Goal: Information Seeking & Learning: Compare options

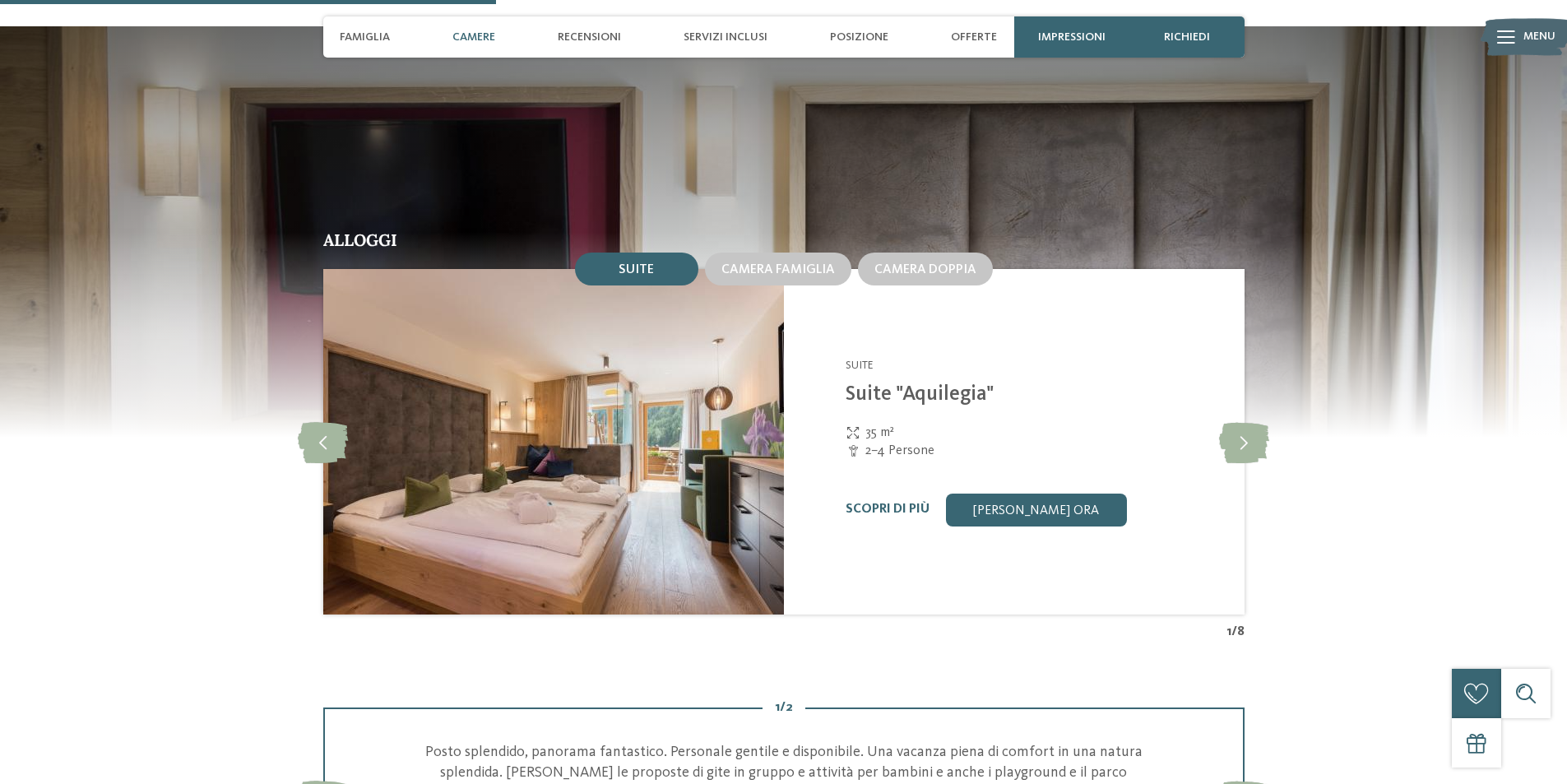
scroll to position [1891, 0]
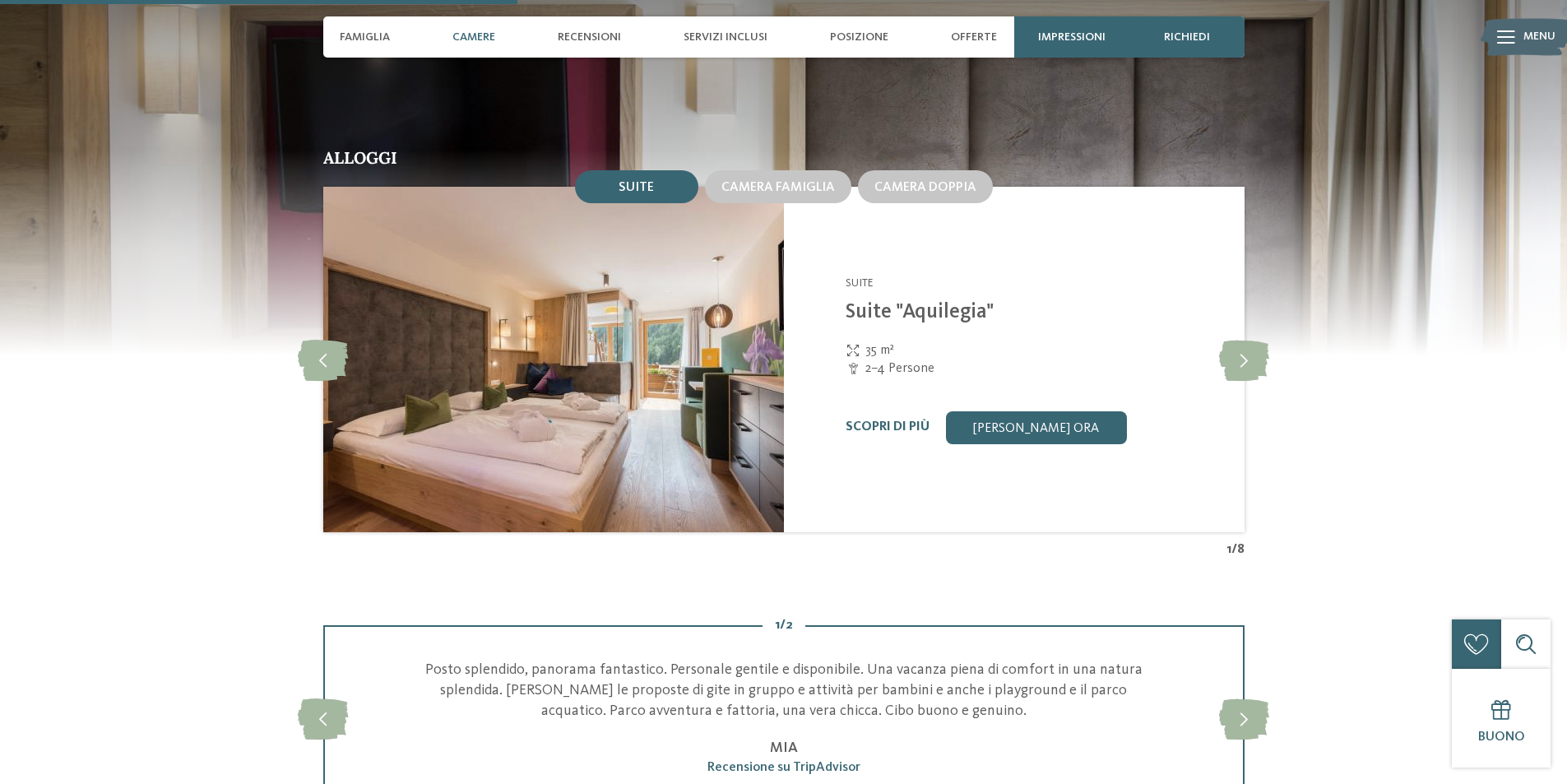
click at [937, 307] on link "Suite "Aquilegia"" at bounding box center [920, 312] width 148 height 20
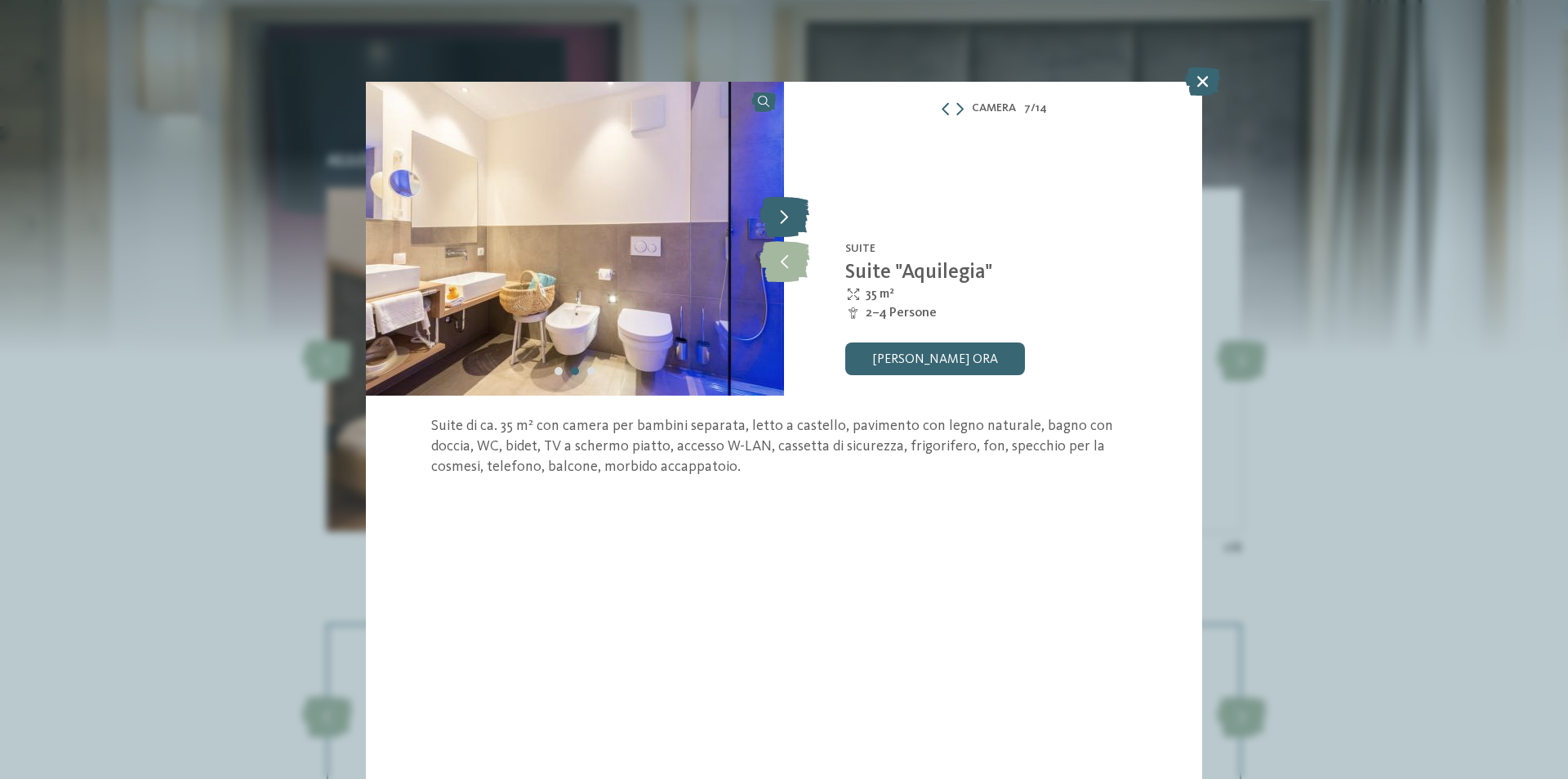
click at [791, 206] on icon at bounding box center [784, 216] width 50 height 41
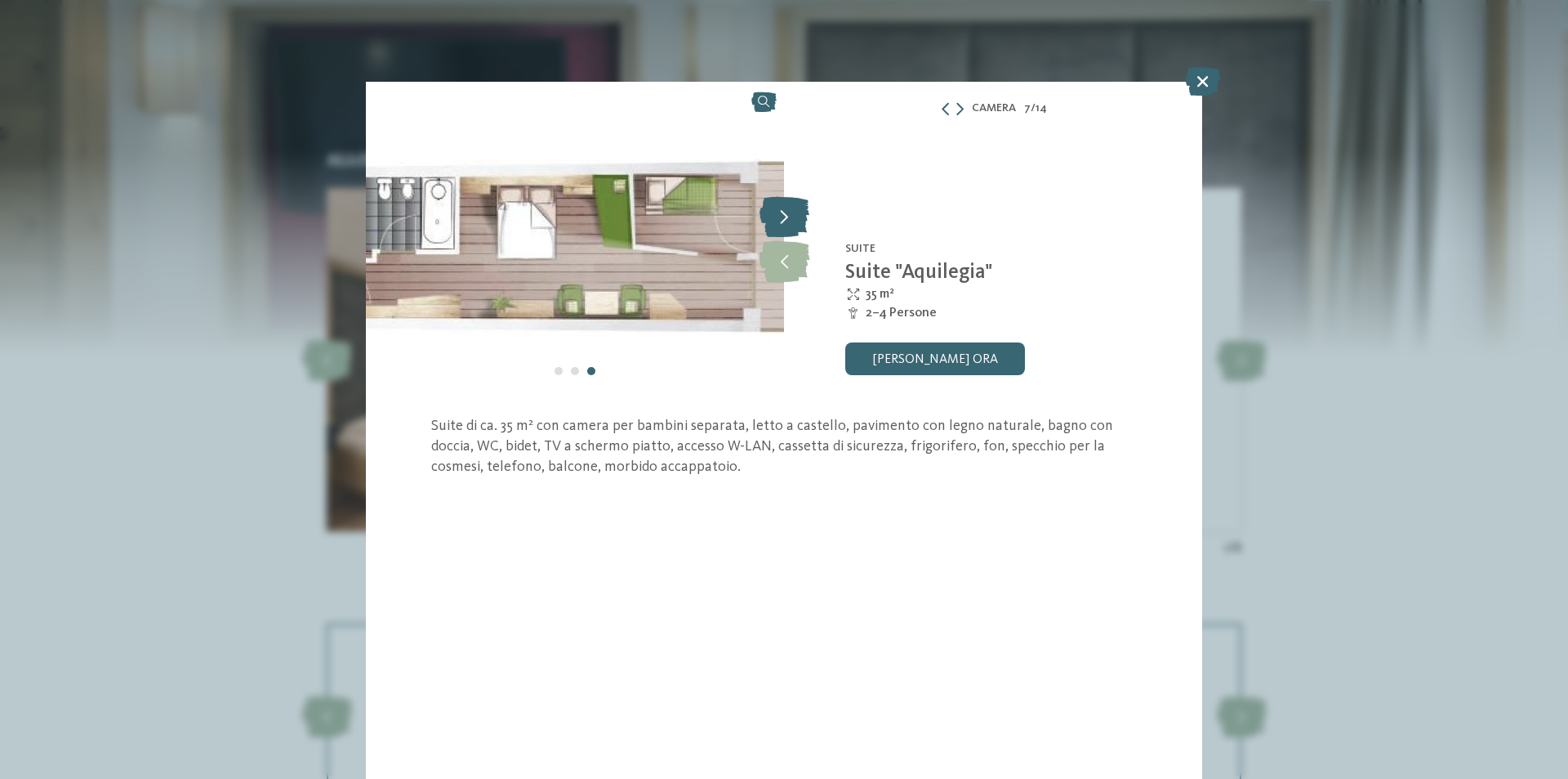
click at [790, 206] on icon at bounding box center [784, 216] width 50 height 41
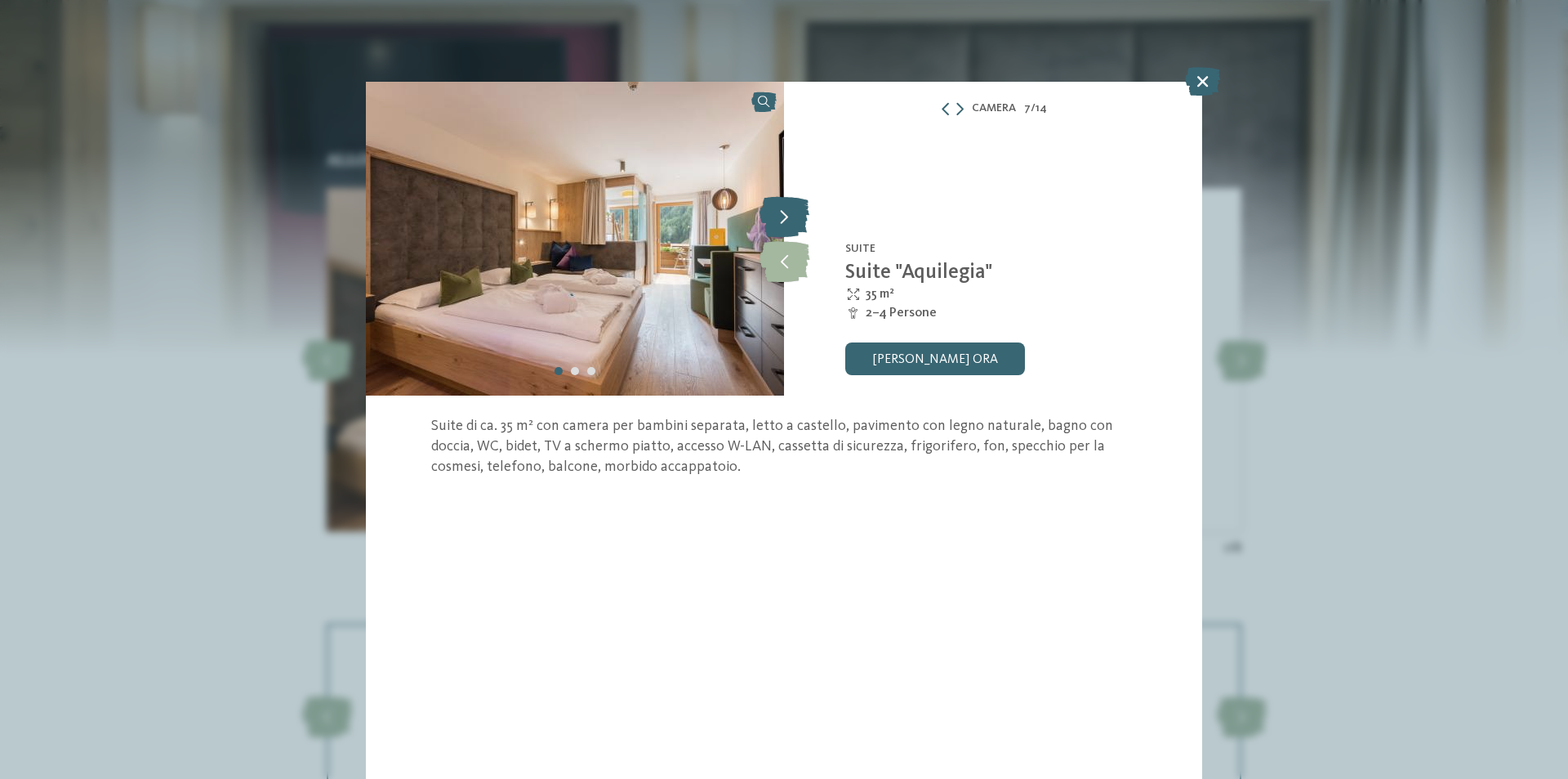
click at [790, 206] on icon at bounding box center [784, 216] width 50 height 41
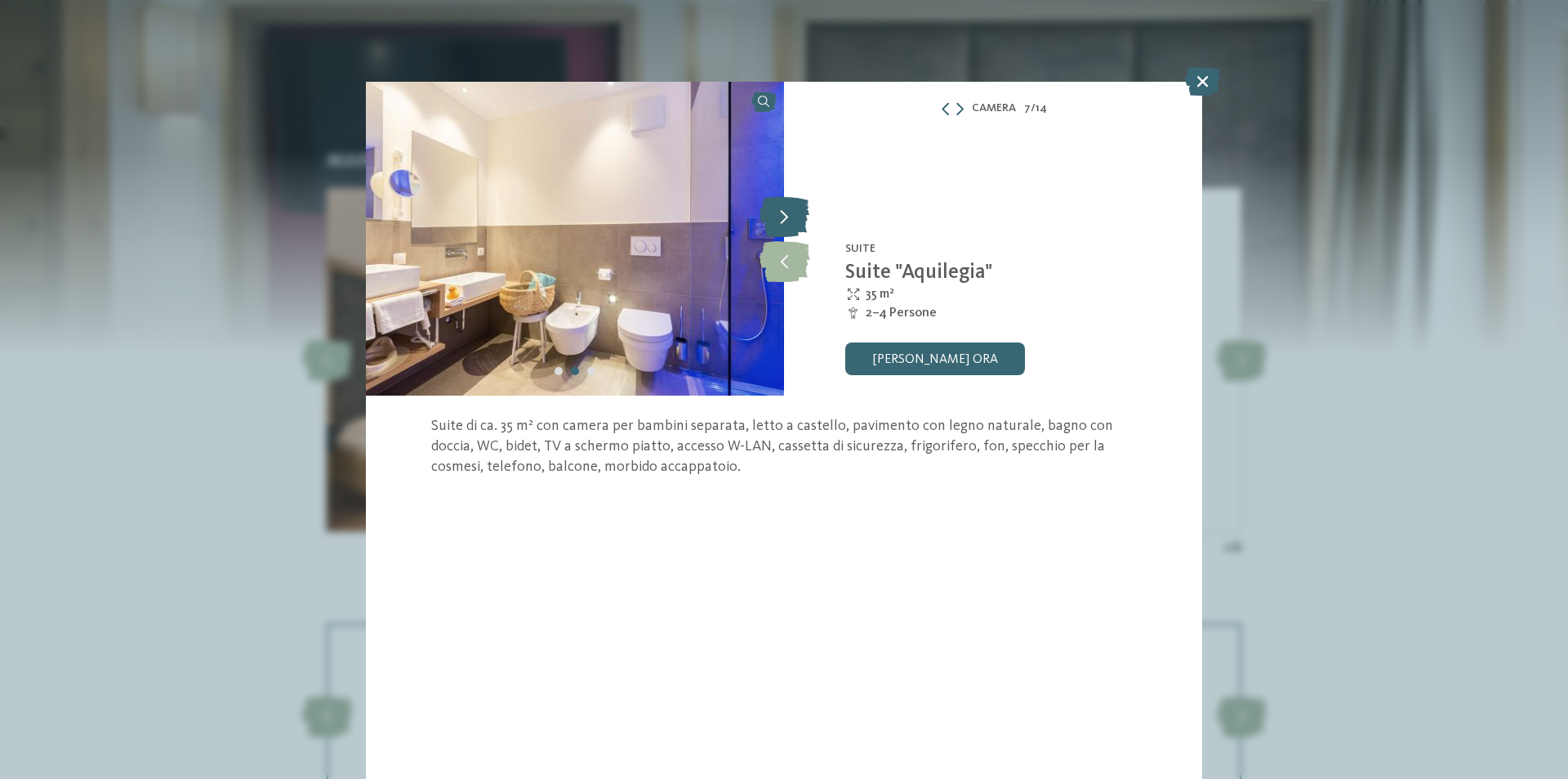
click at [790, 206] on icon at bounding box center [784, 216] width 50 height 41
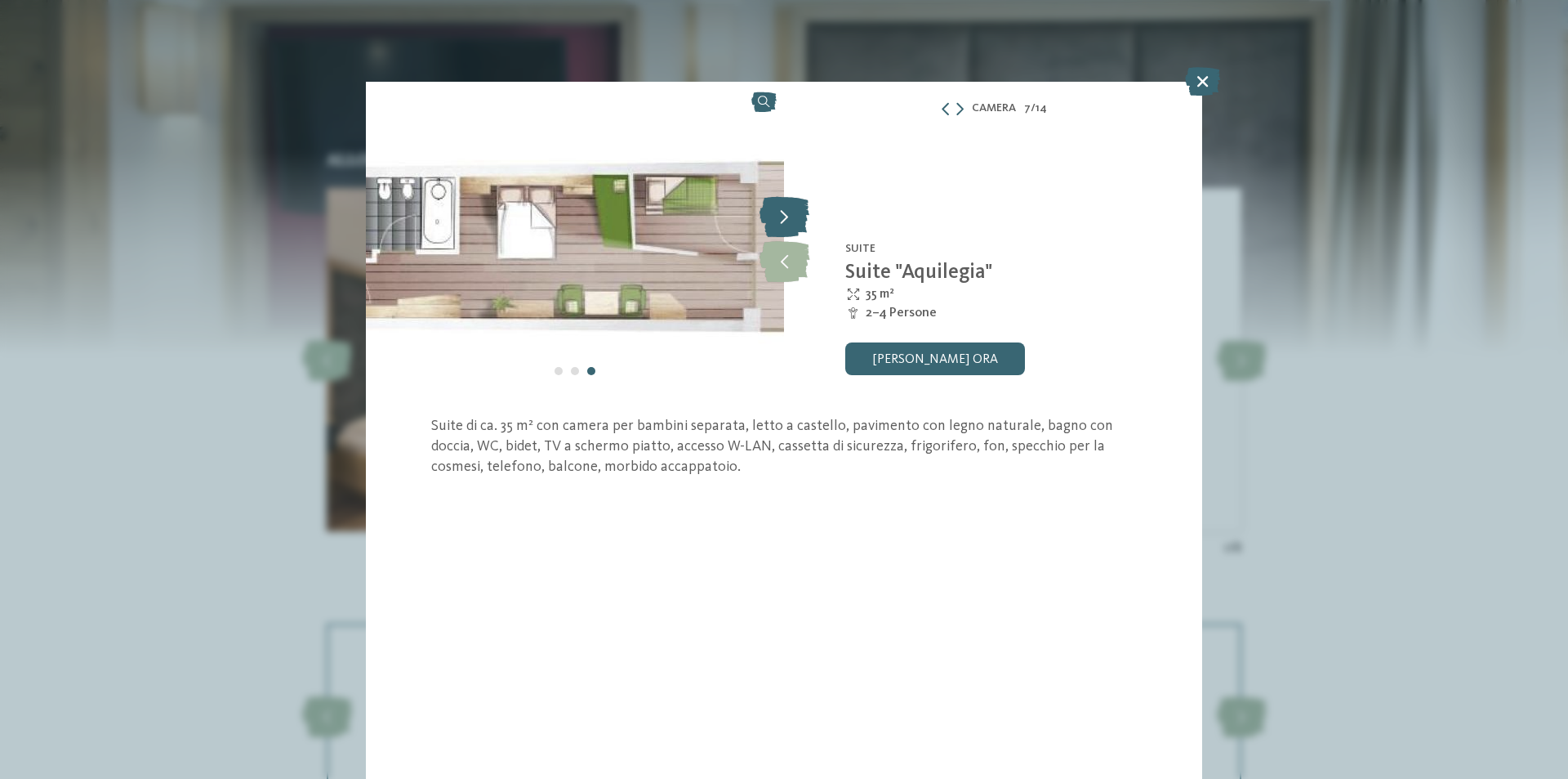
click at [790, 206] on icon at bounding box center [784, 216] width 50 height 41
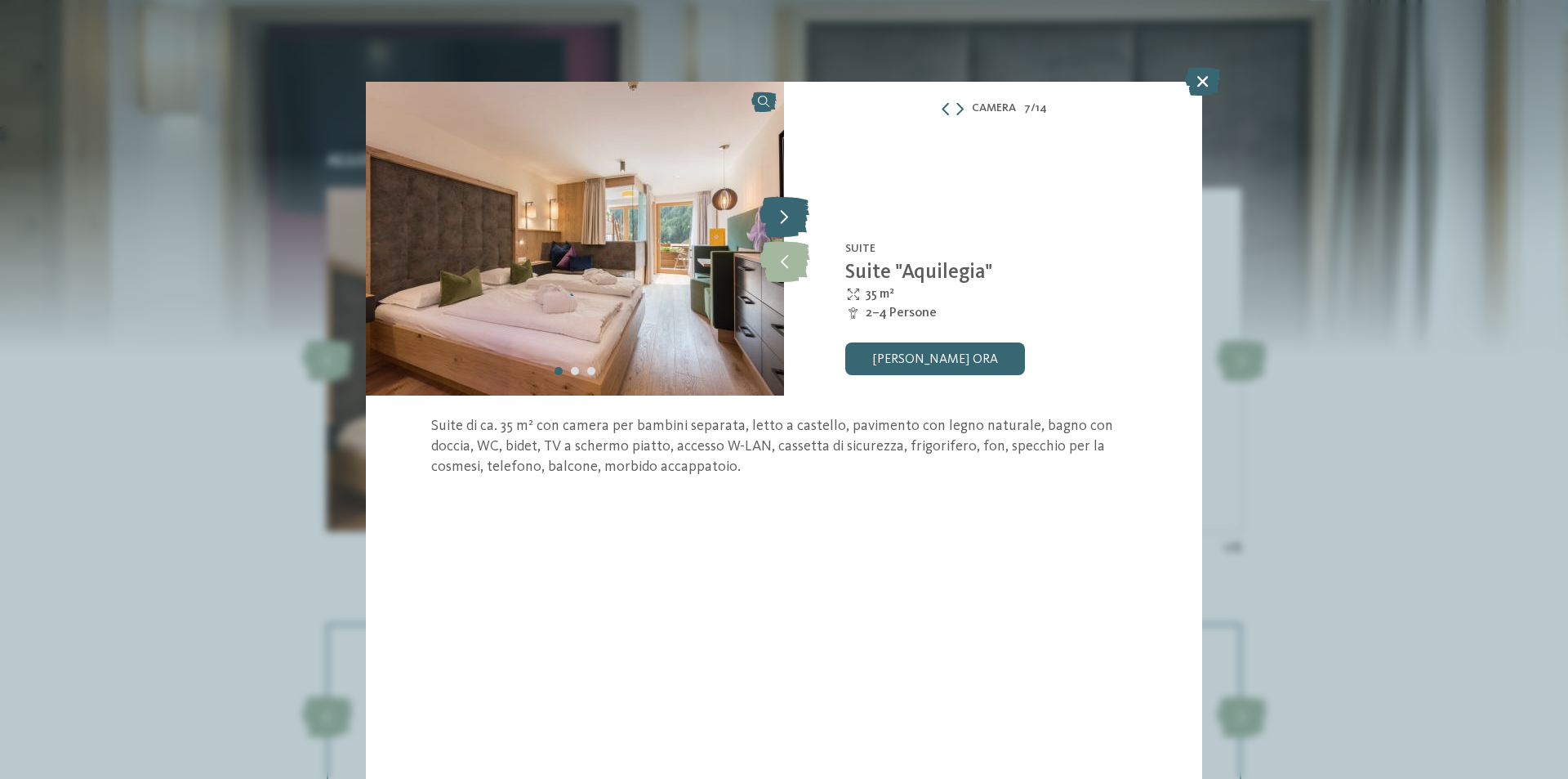
click at [790, 206] on icon at bounding box center [784, 216] width 50 height 41
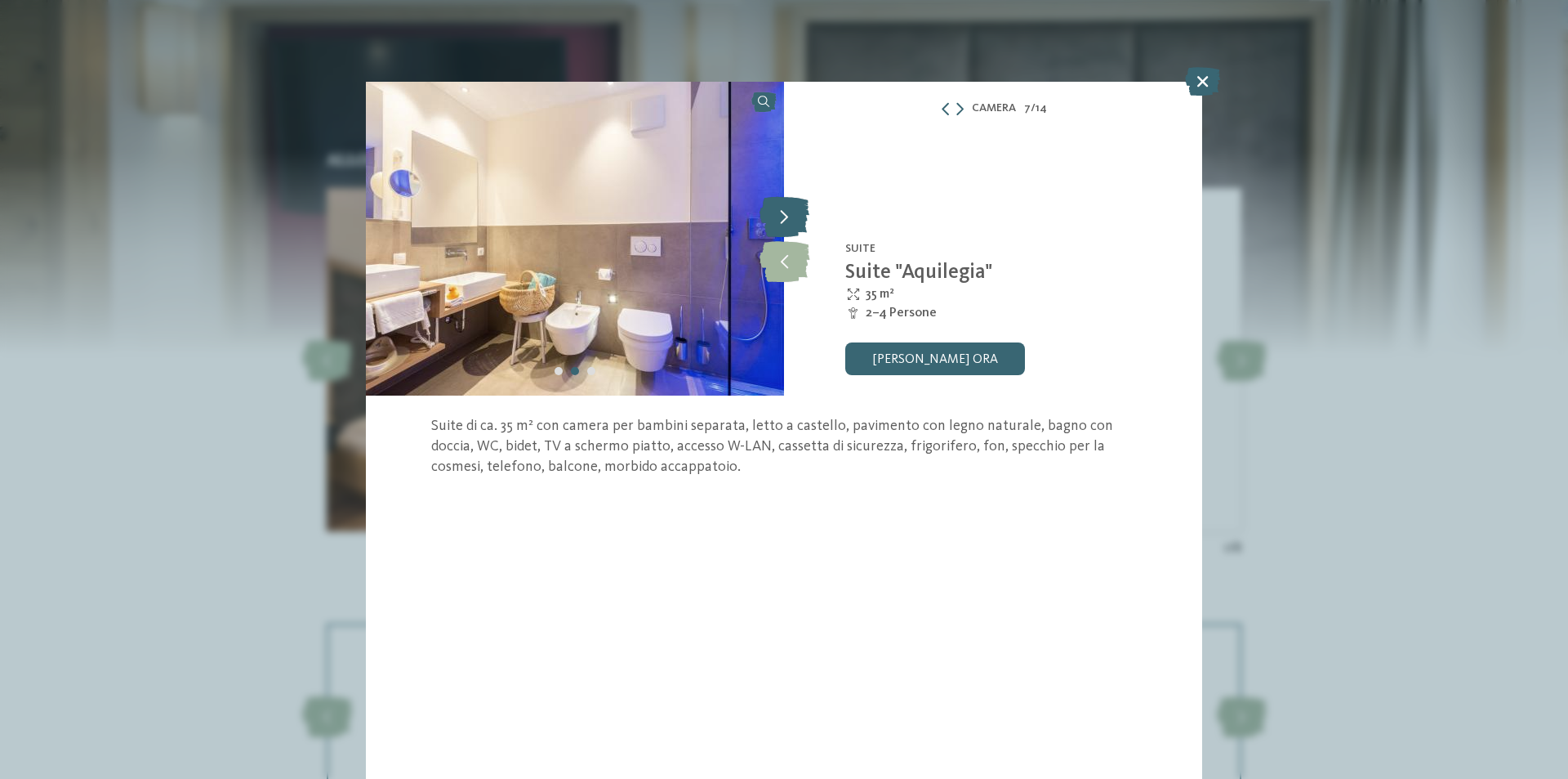
click at [790, 206] on icon at bounding box center [784, 216] width 50 height 41
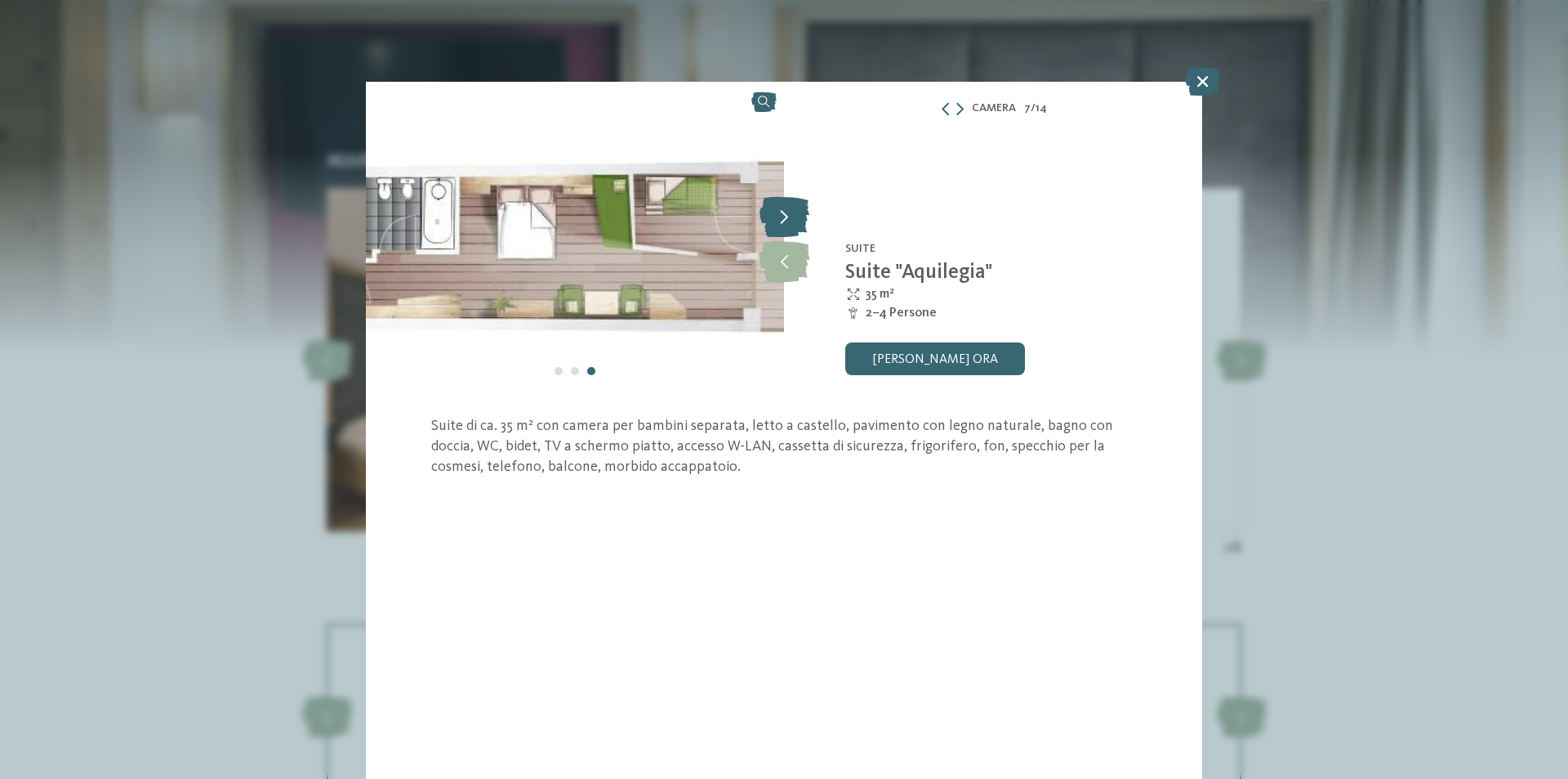
click at [790, 206] on icon at bounding box center [784, 216] width 50 height 41
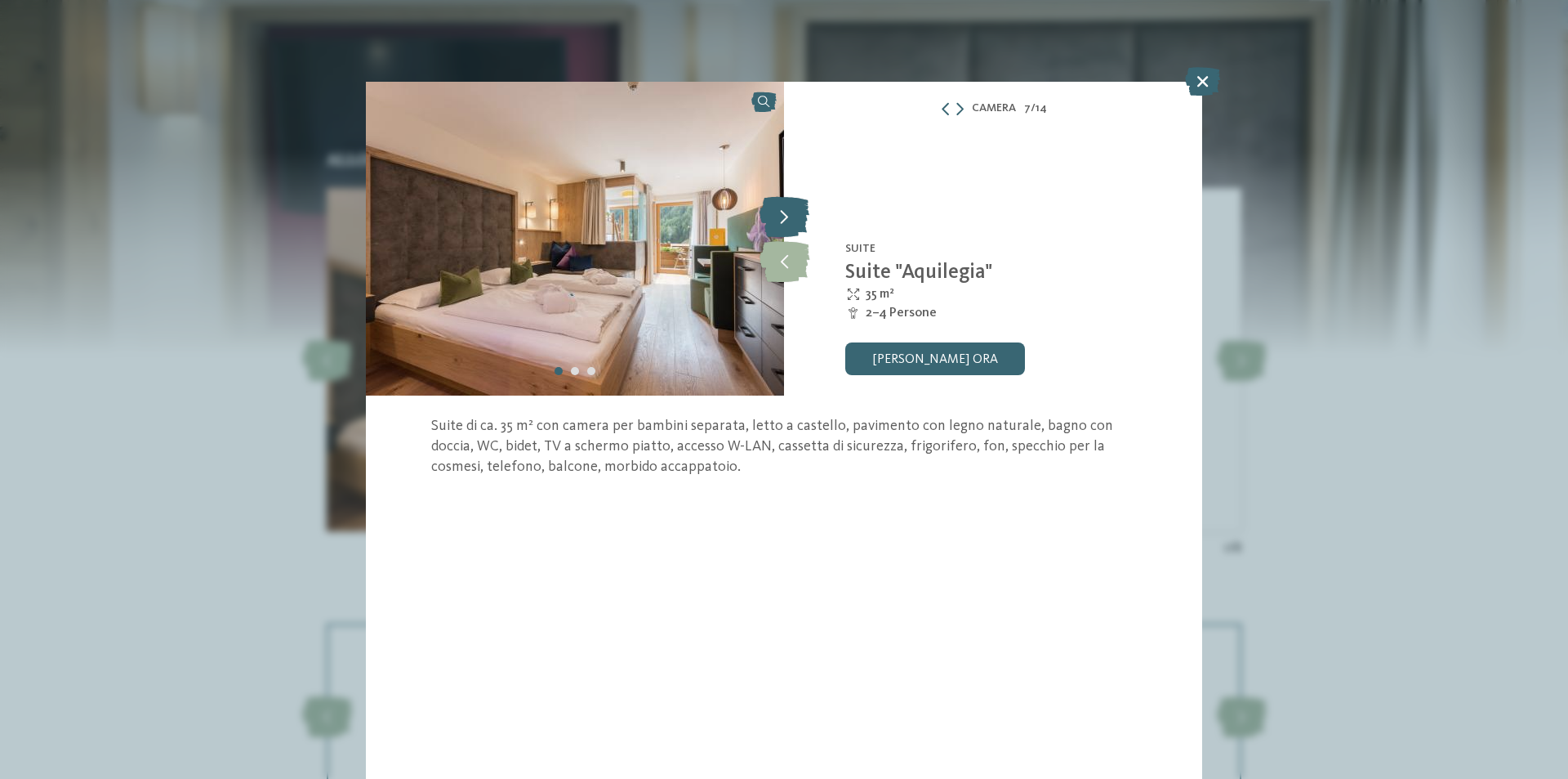
click at [790, 206] on icon at bounding box center [784, 216] width 50 height 41
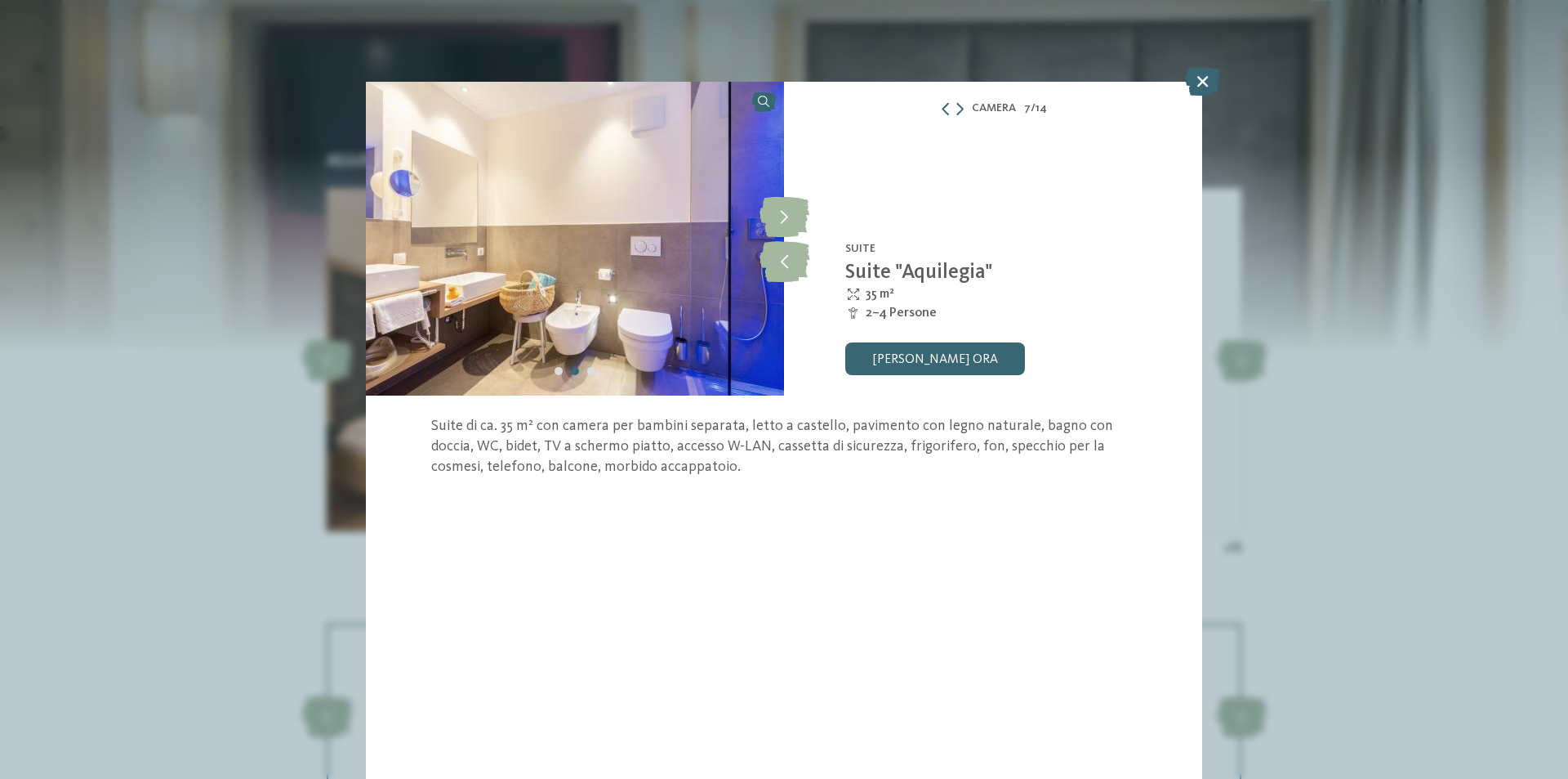
drag, startPoint x: 1201, startPoint y: 80, endPoint x: 1195, endPoint y: 90, distance: 11.7
click at [1200, 80] on icon at bounding box center [1203, 81] width 35 height 28
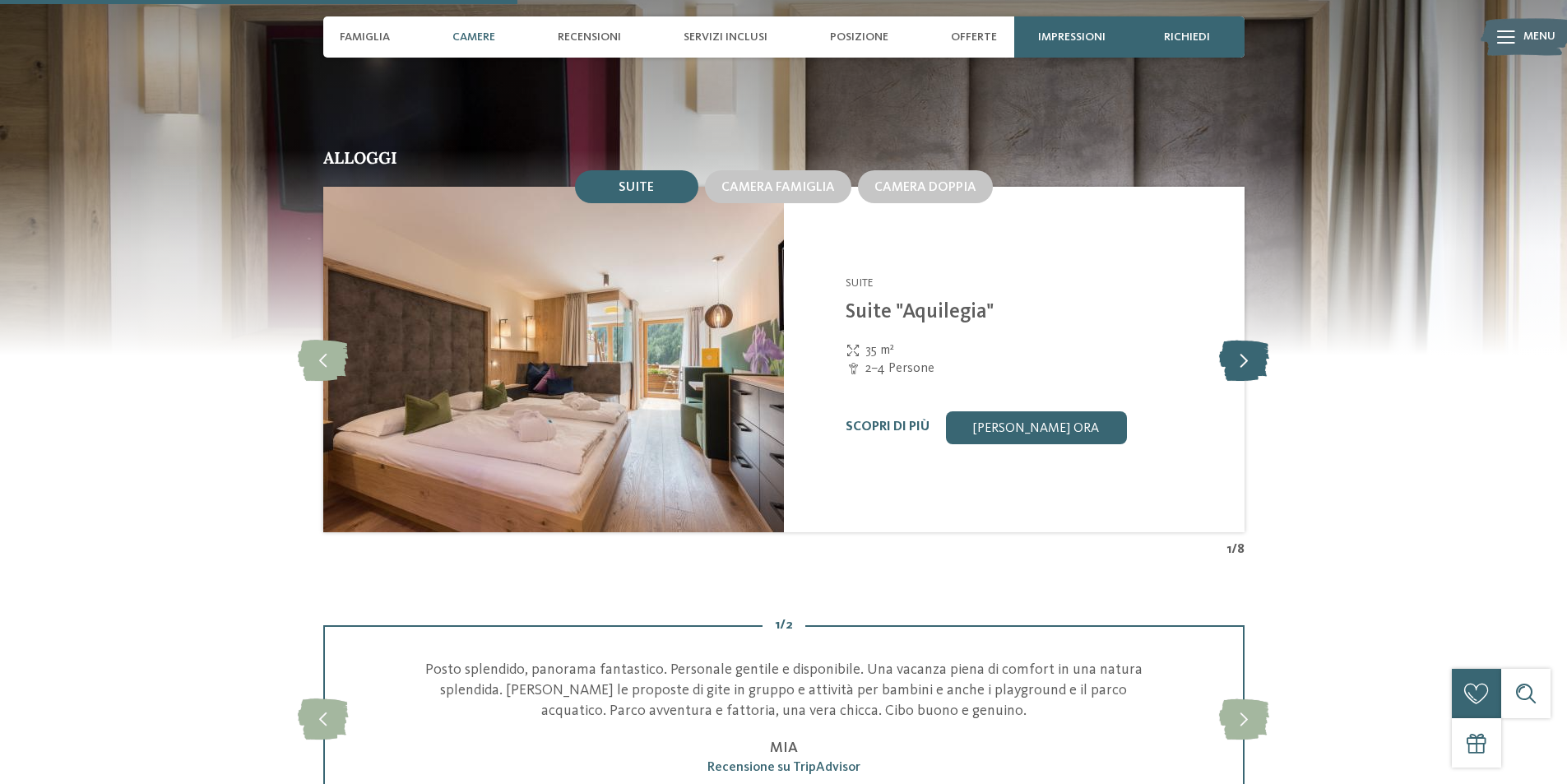
click at [1248, 367] on icon at bounding box center [1244, 359] width 51 height 41
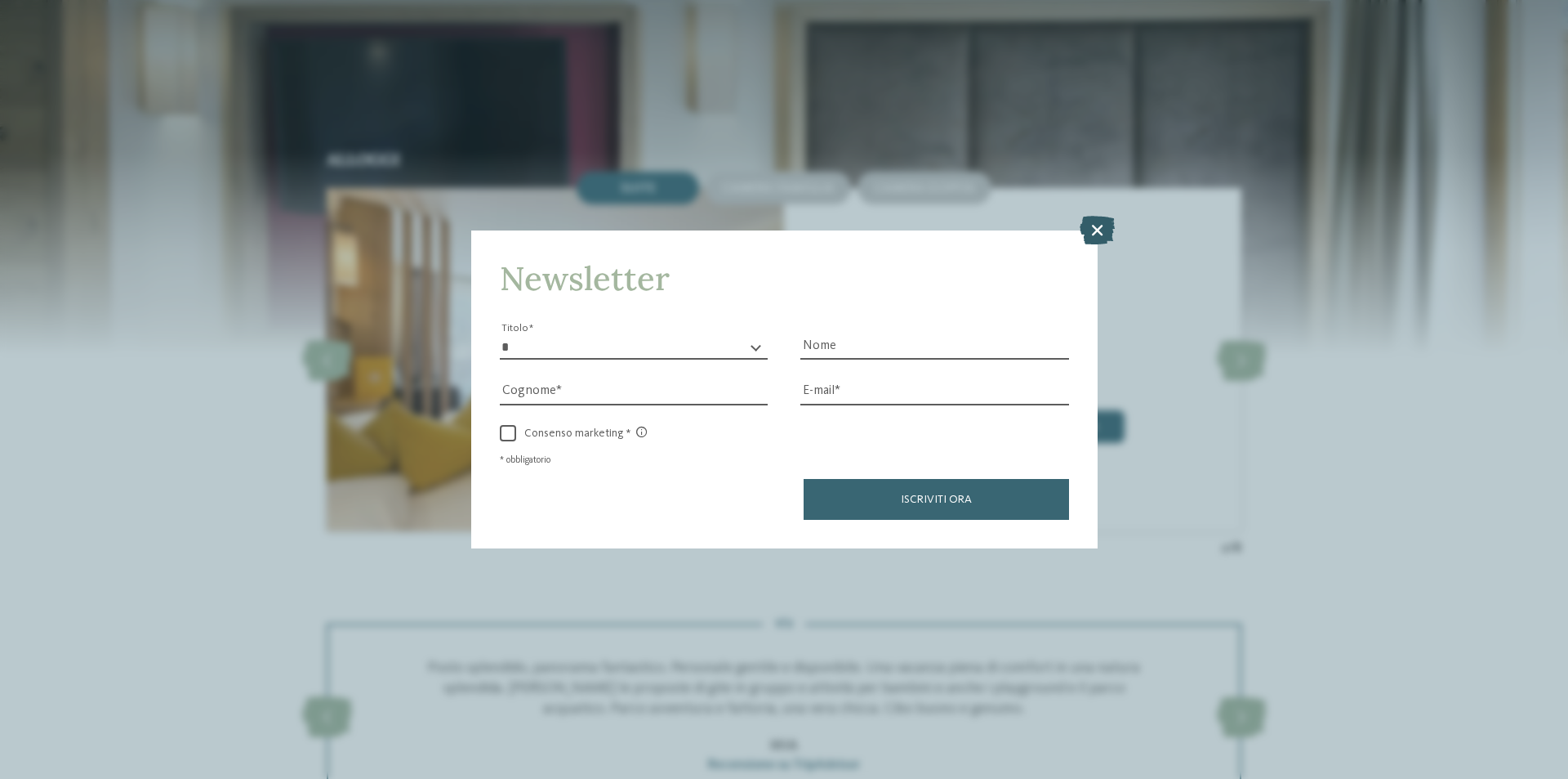
click at [1090, 225] on icon at bounding box center [1097, 230] width 35 height 28
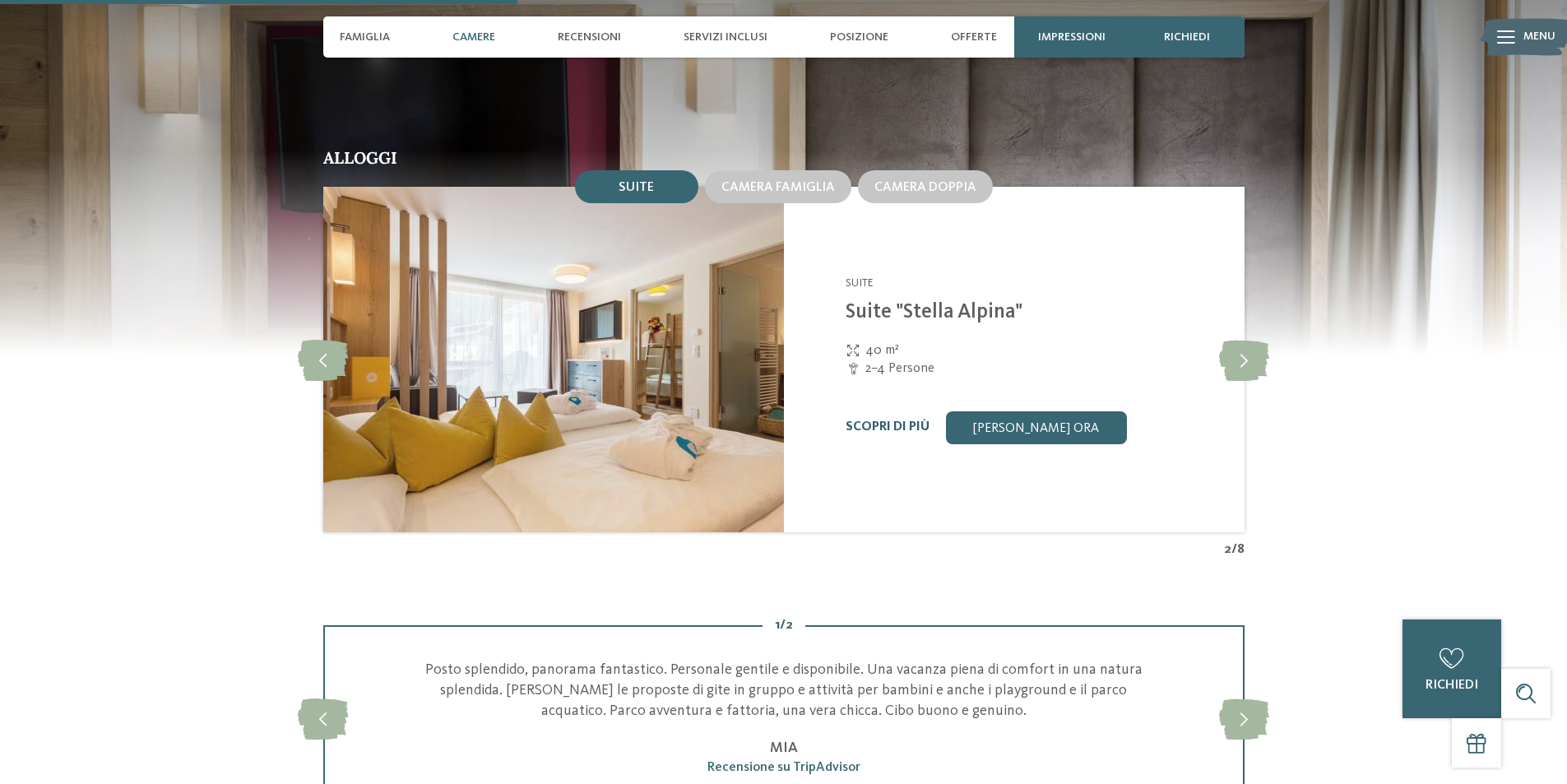
click at [903, 432] on link "Scopri di più" at bounding box center [888, 427] width 84 height 13
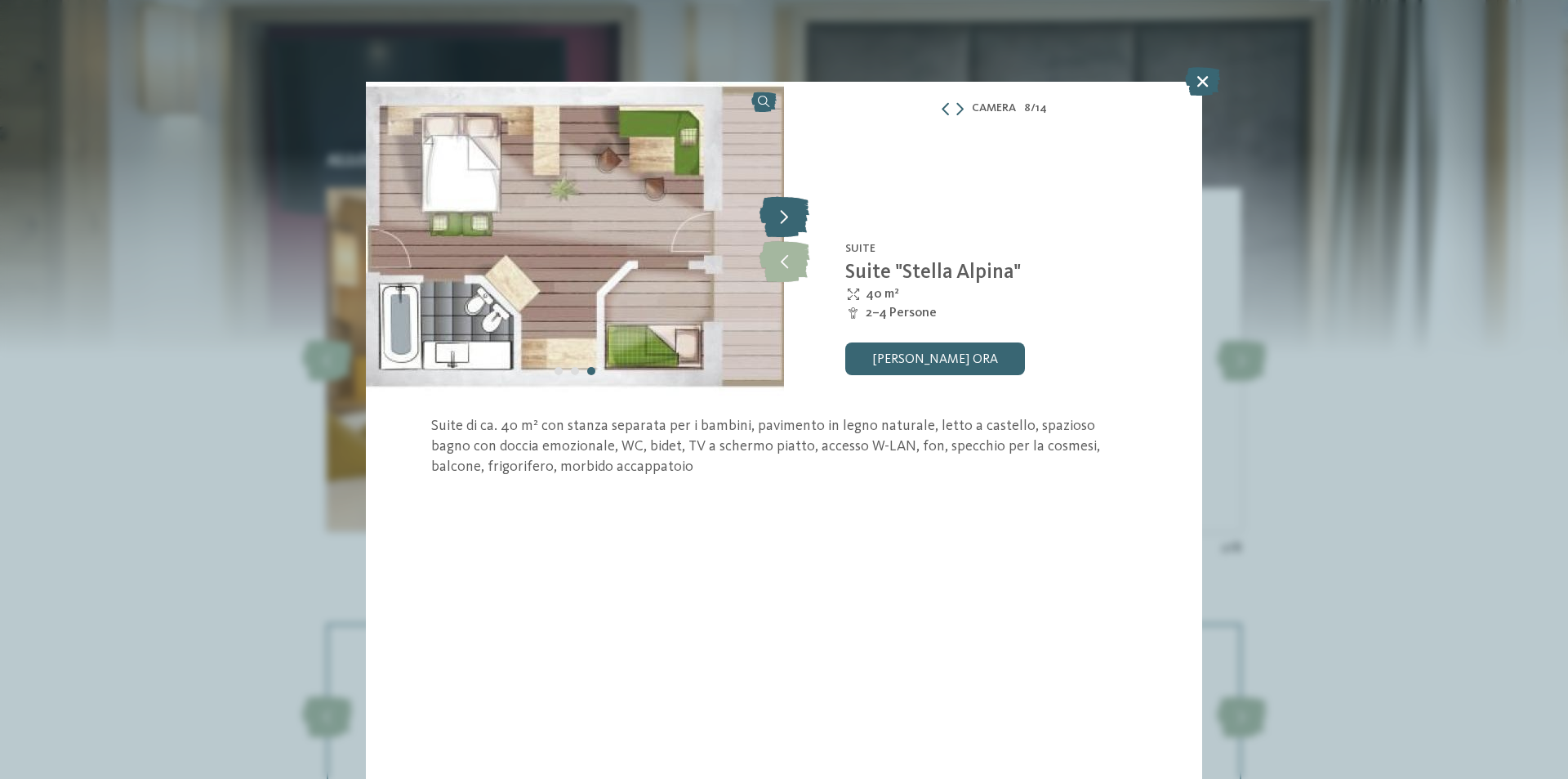
click at [804, 223] on icon at bounding box center [784, 216] width 50 height 41
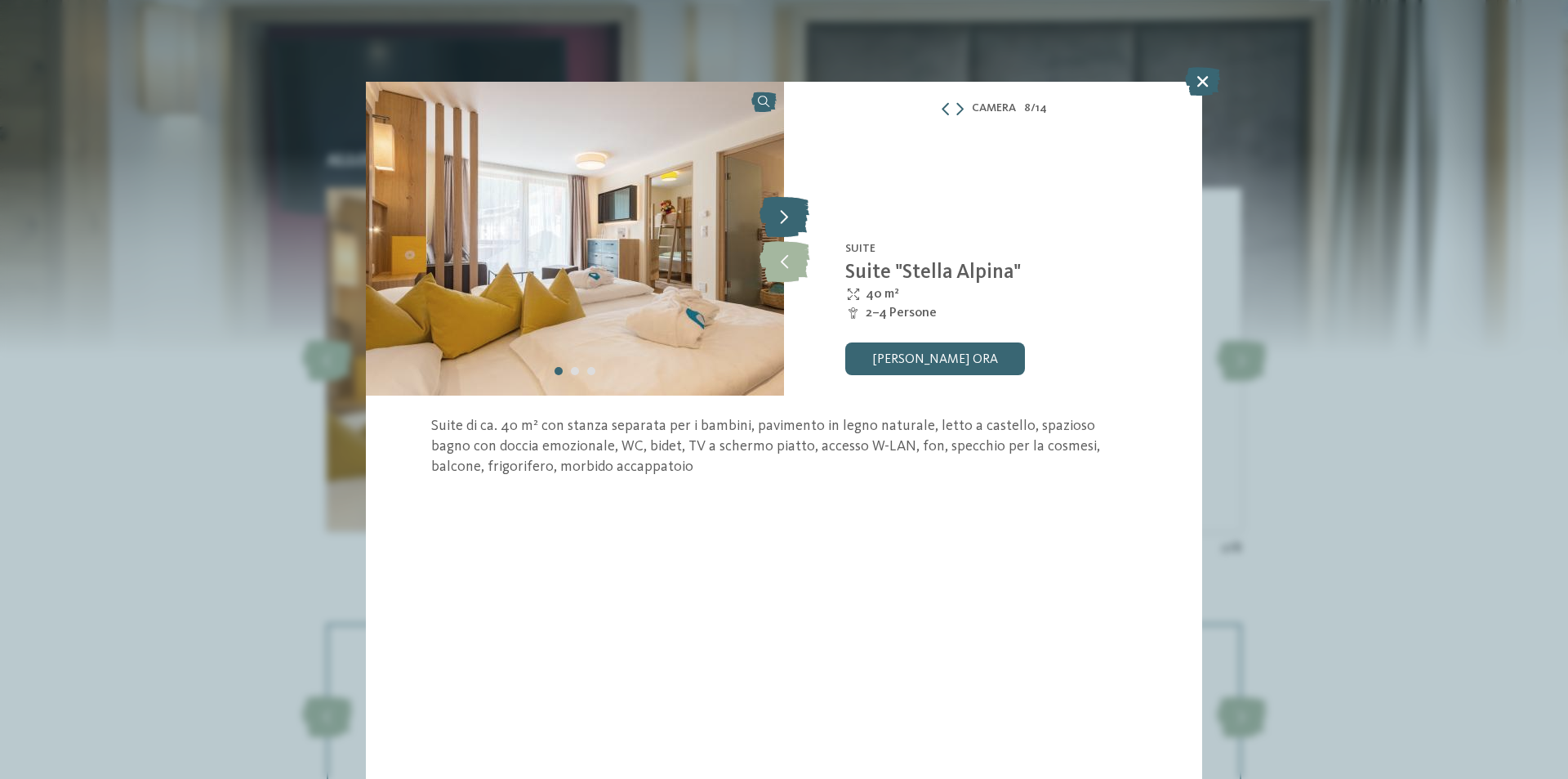
click at [804, 223] on icon at bounding box center [784, 216] width 50 height 41
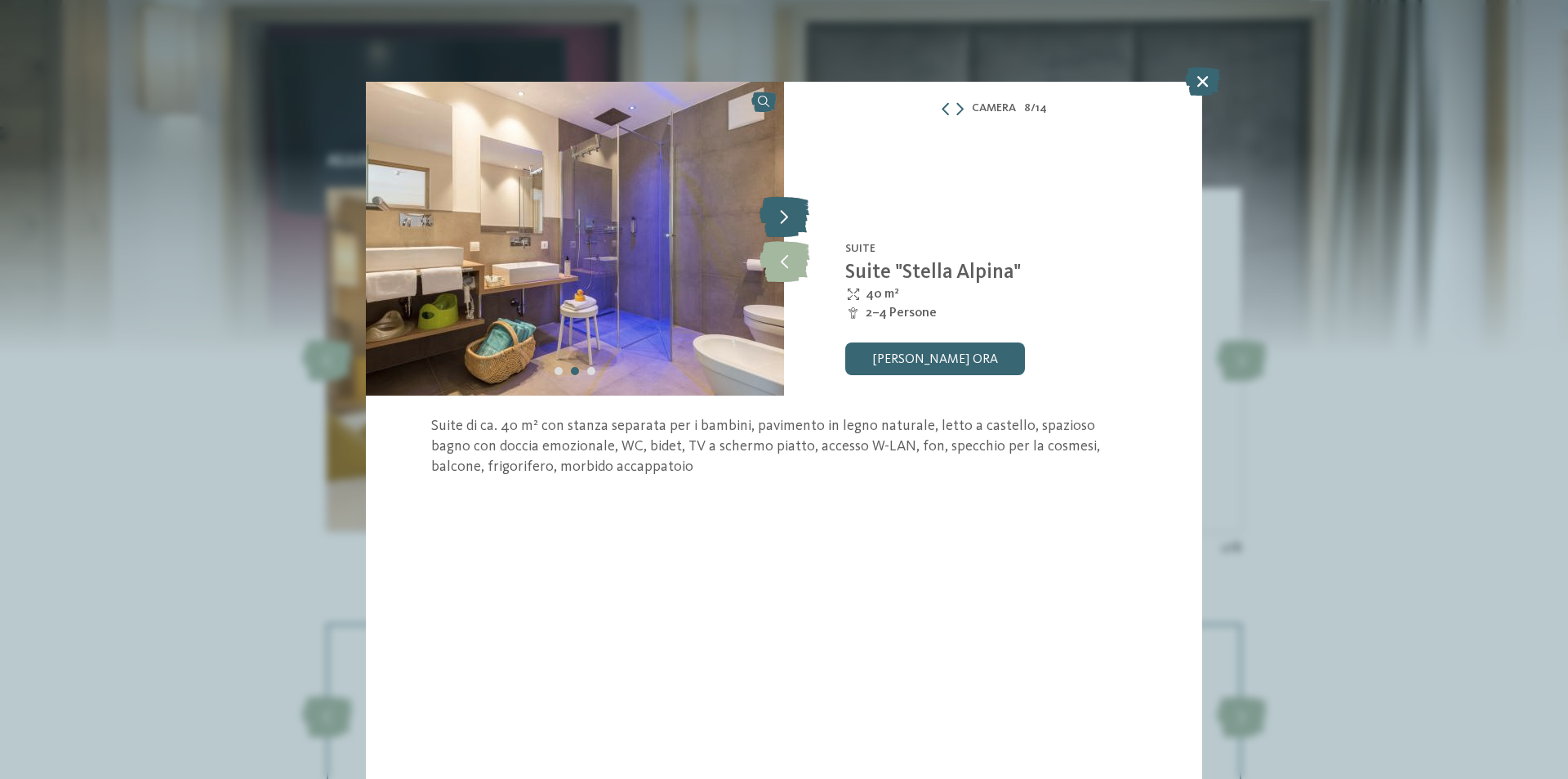
click at [804, 222] on icon at bounding box center [784, 216] width 50 height 41
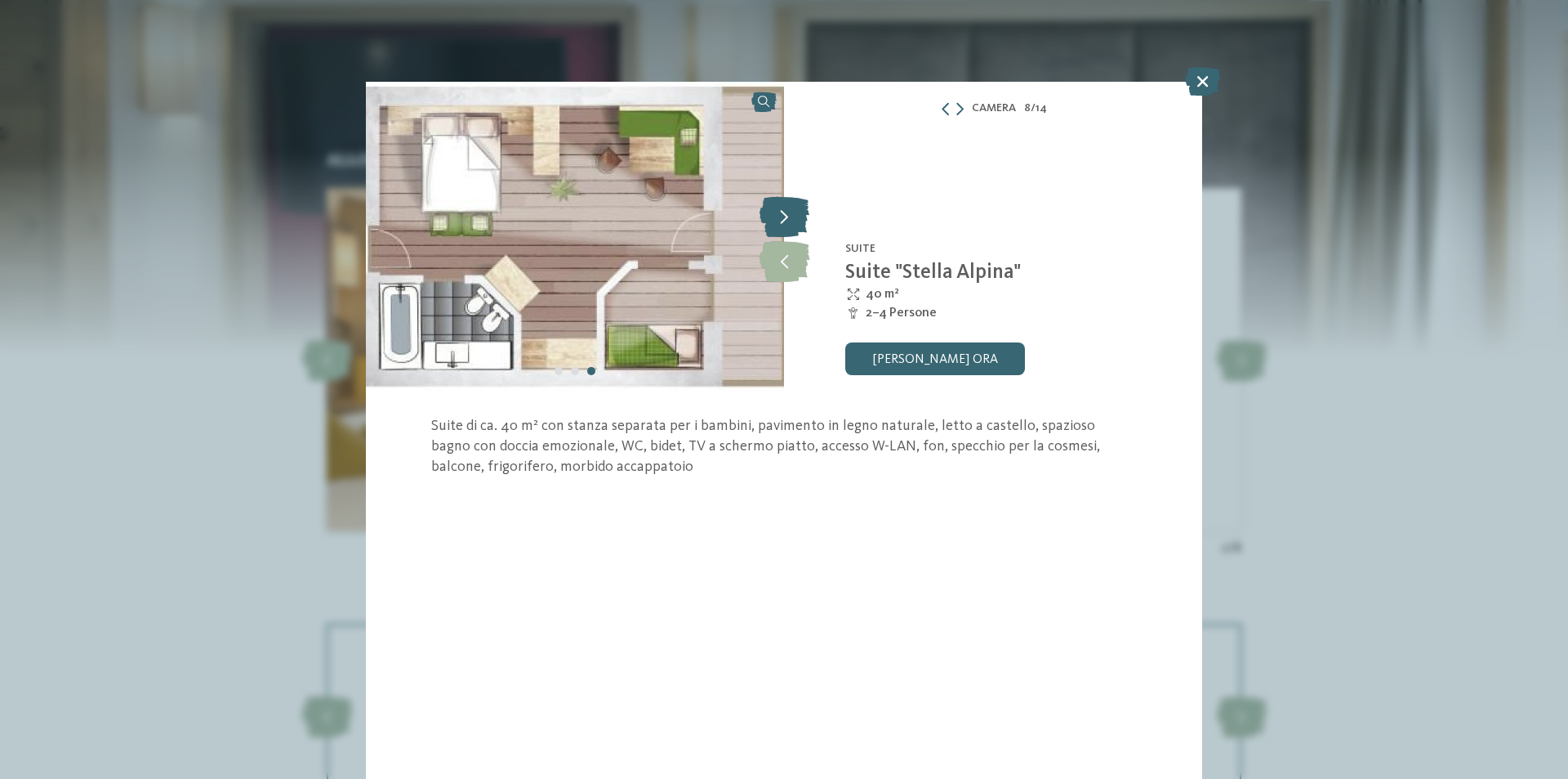
click at [804, 222] on icon at bounding box center [784, 216] width 50 height 41
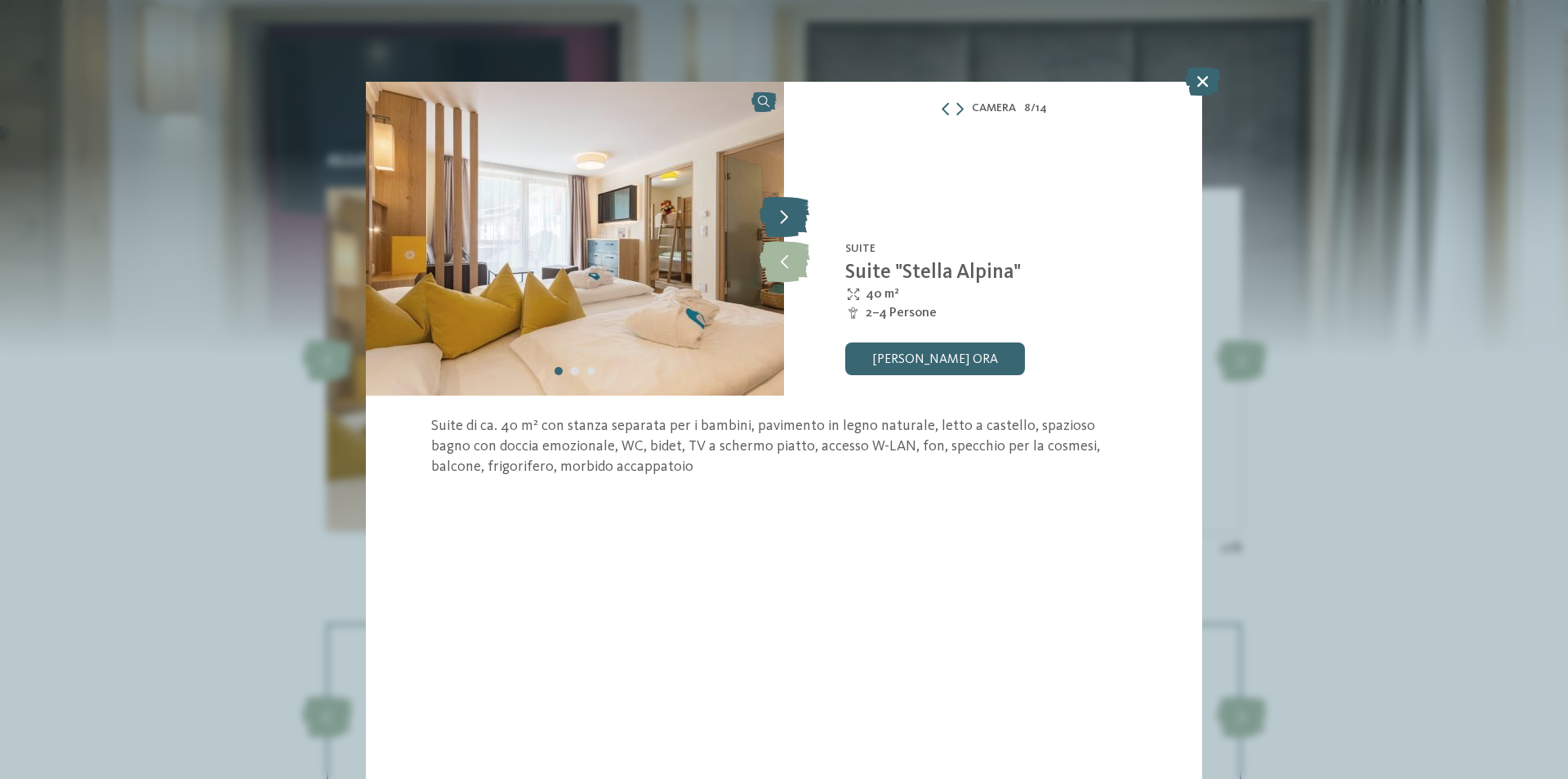
click at [804, 222] on icon at bounding box center [784, 216] width 50 height 41
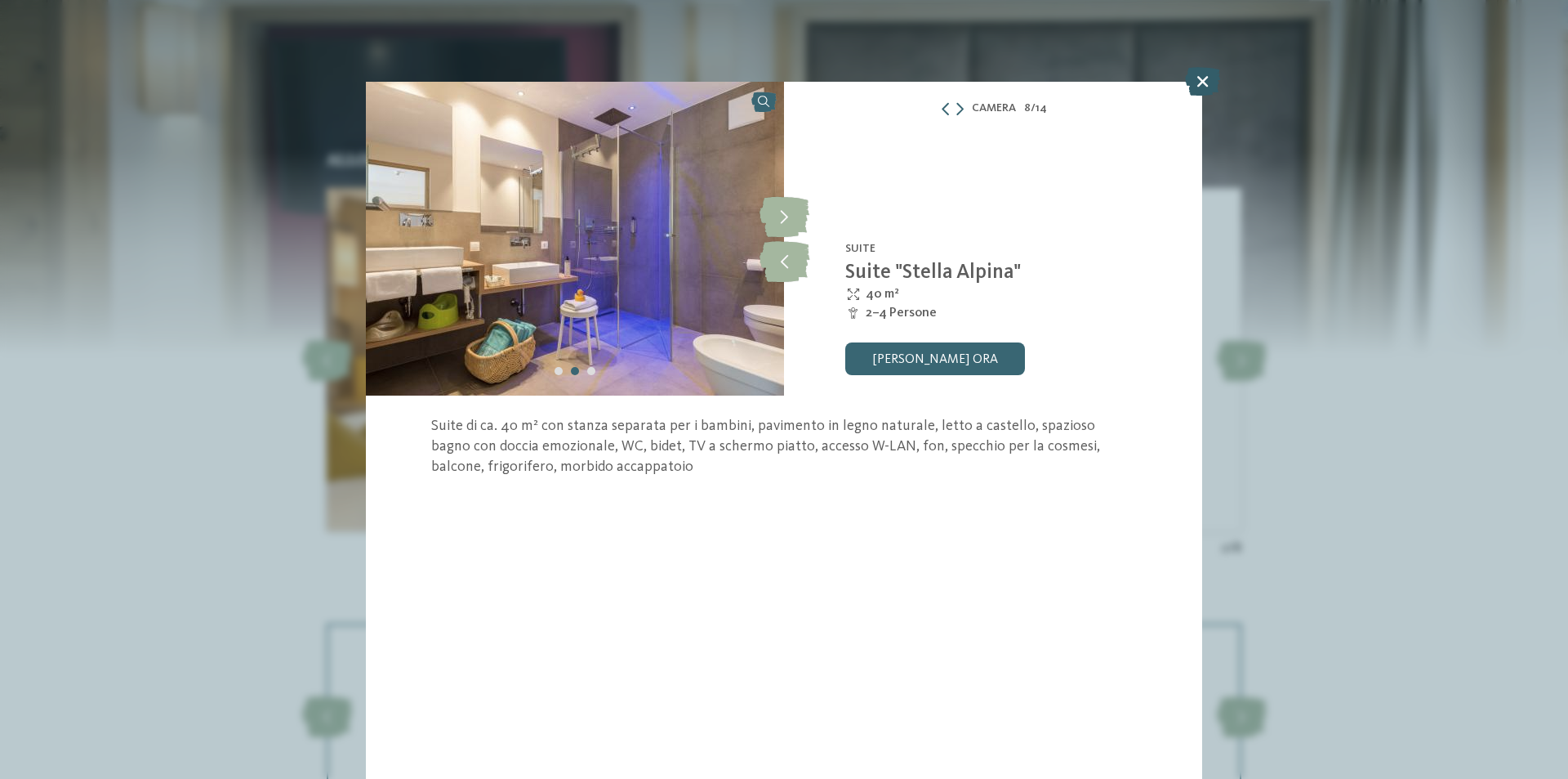
click at [1202, 78] on icon at bounding box center [1203, 81] width 35 height 28
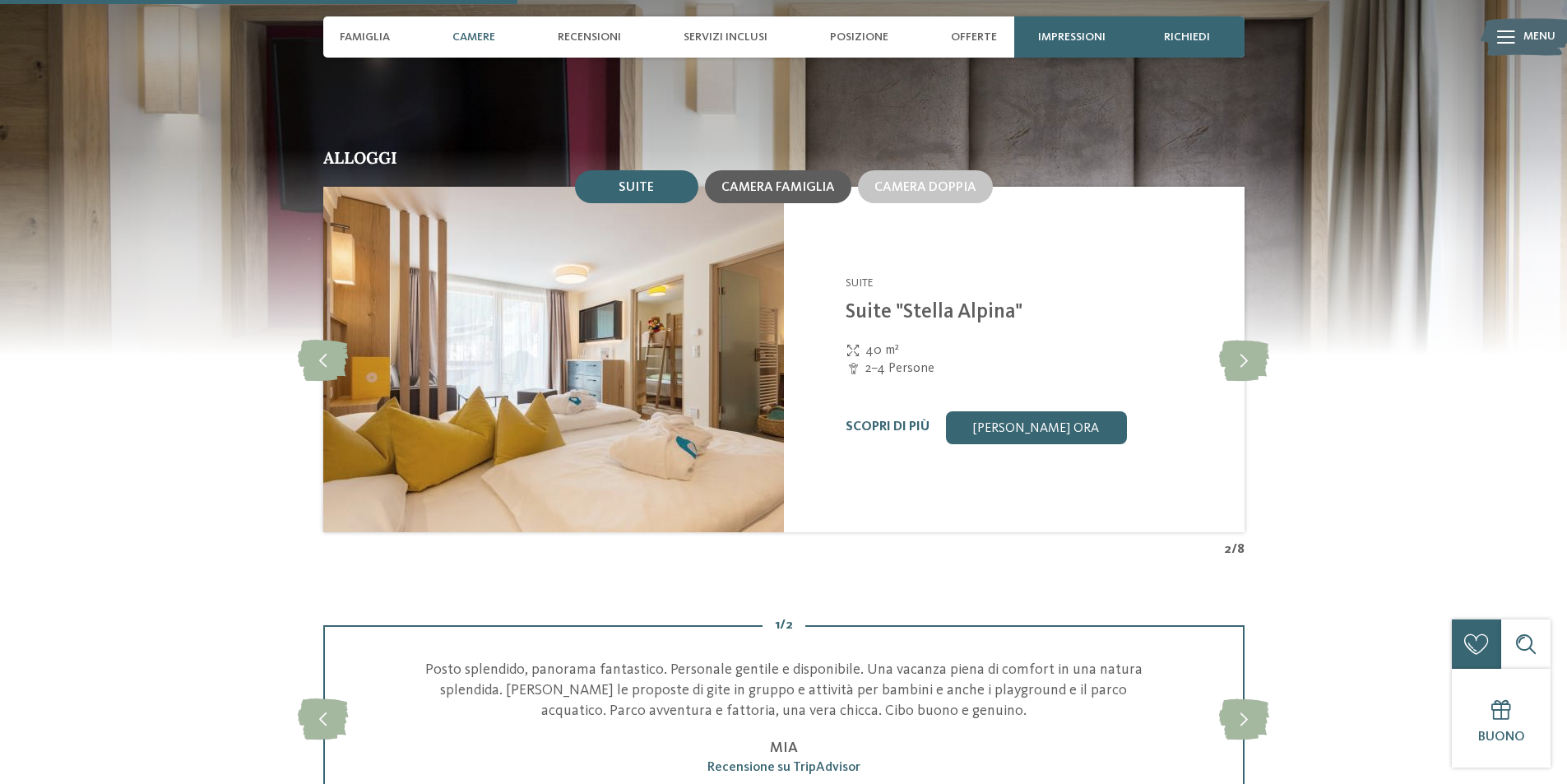
click at [814, 199] on div "Camera famiglia" at bounding box center [778, 186] width 147 height 33
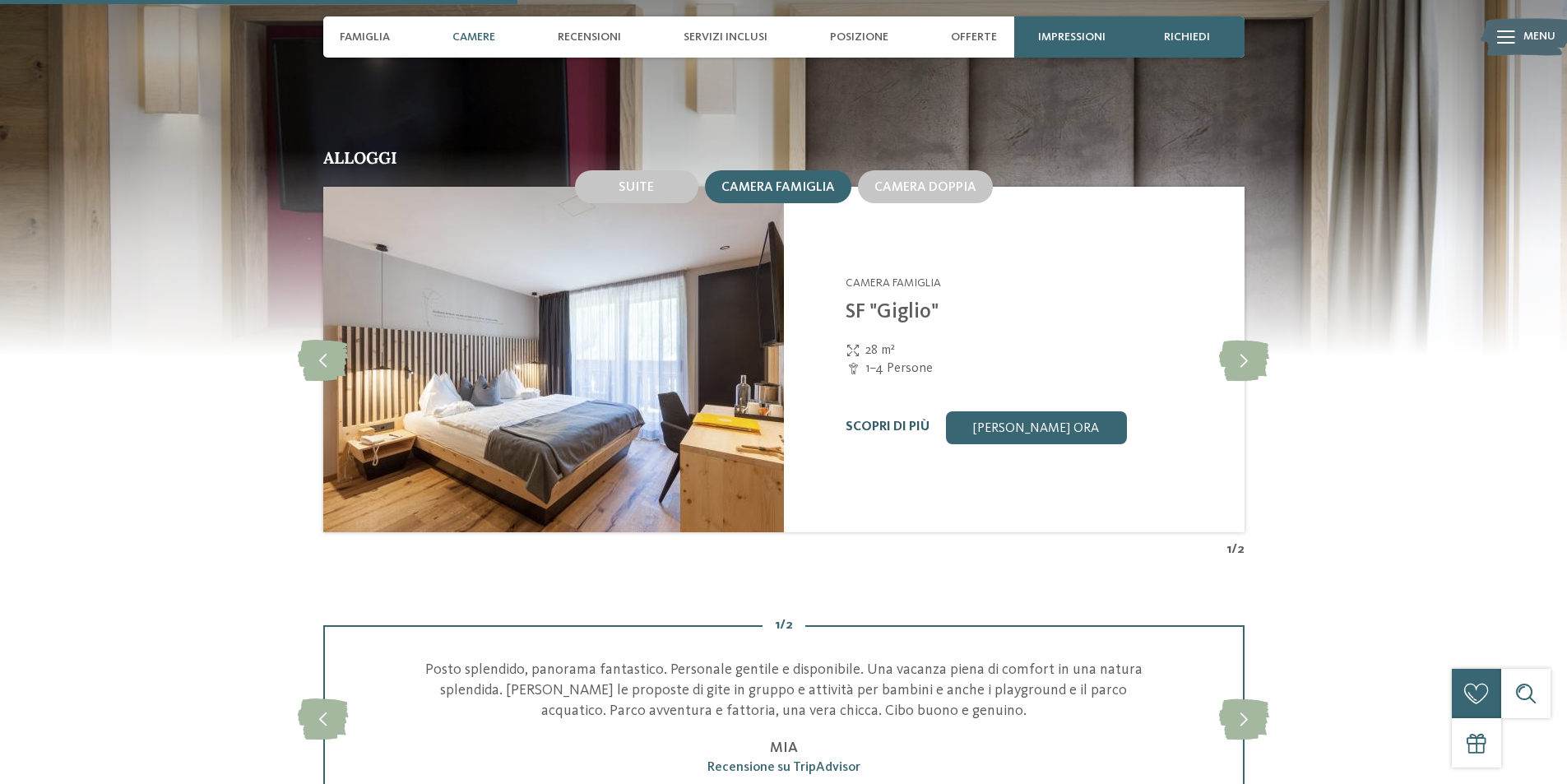
click at [890, 420] on link "Scopri di più" at bounding box center [888, 427] width 84 height 13
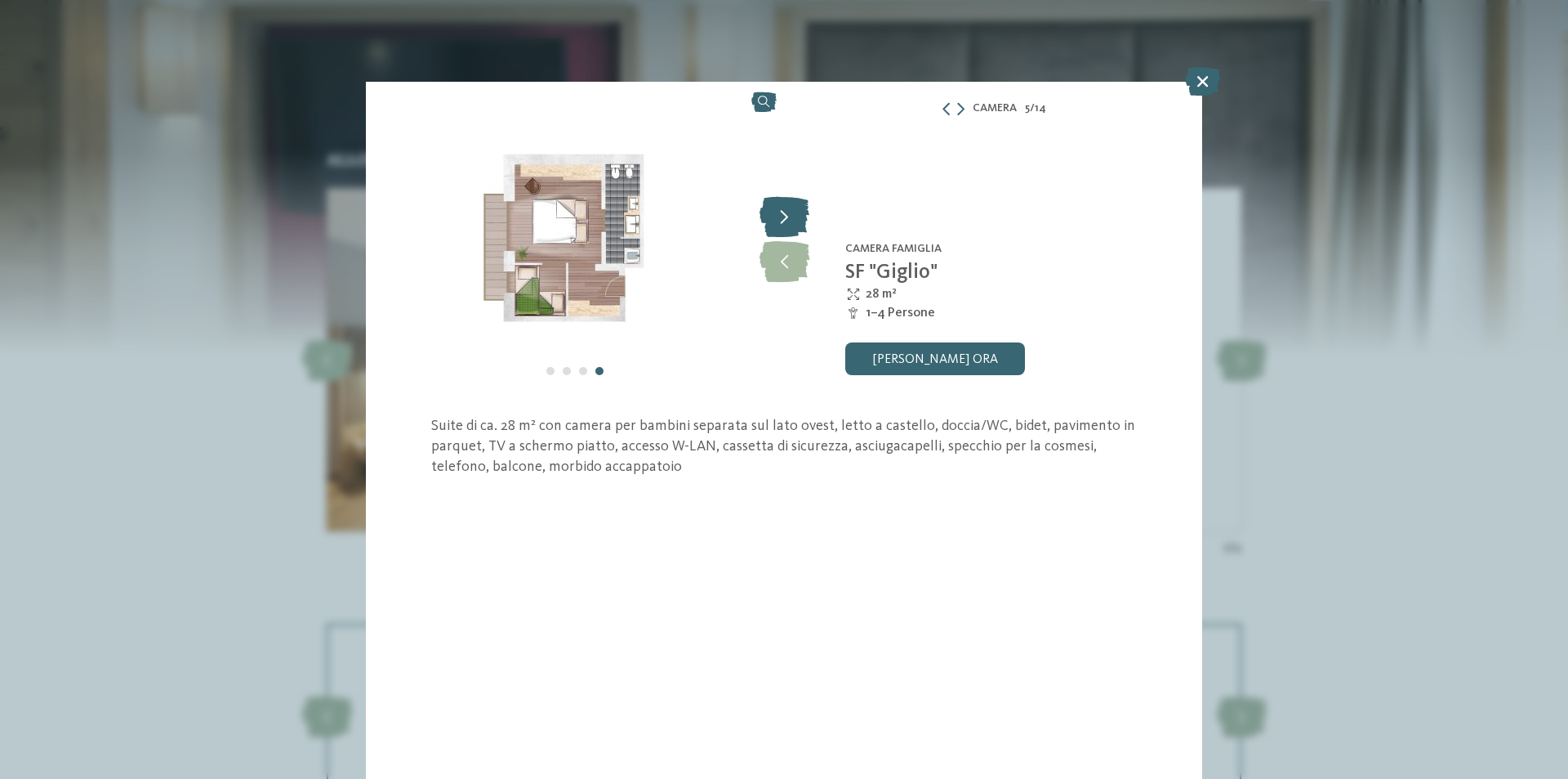
click at [800, 223] on icon at bounding box center [784, 216] width 50 height 41
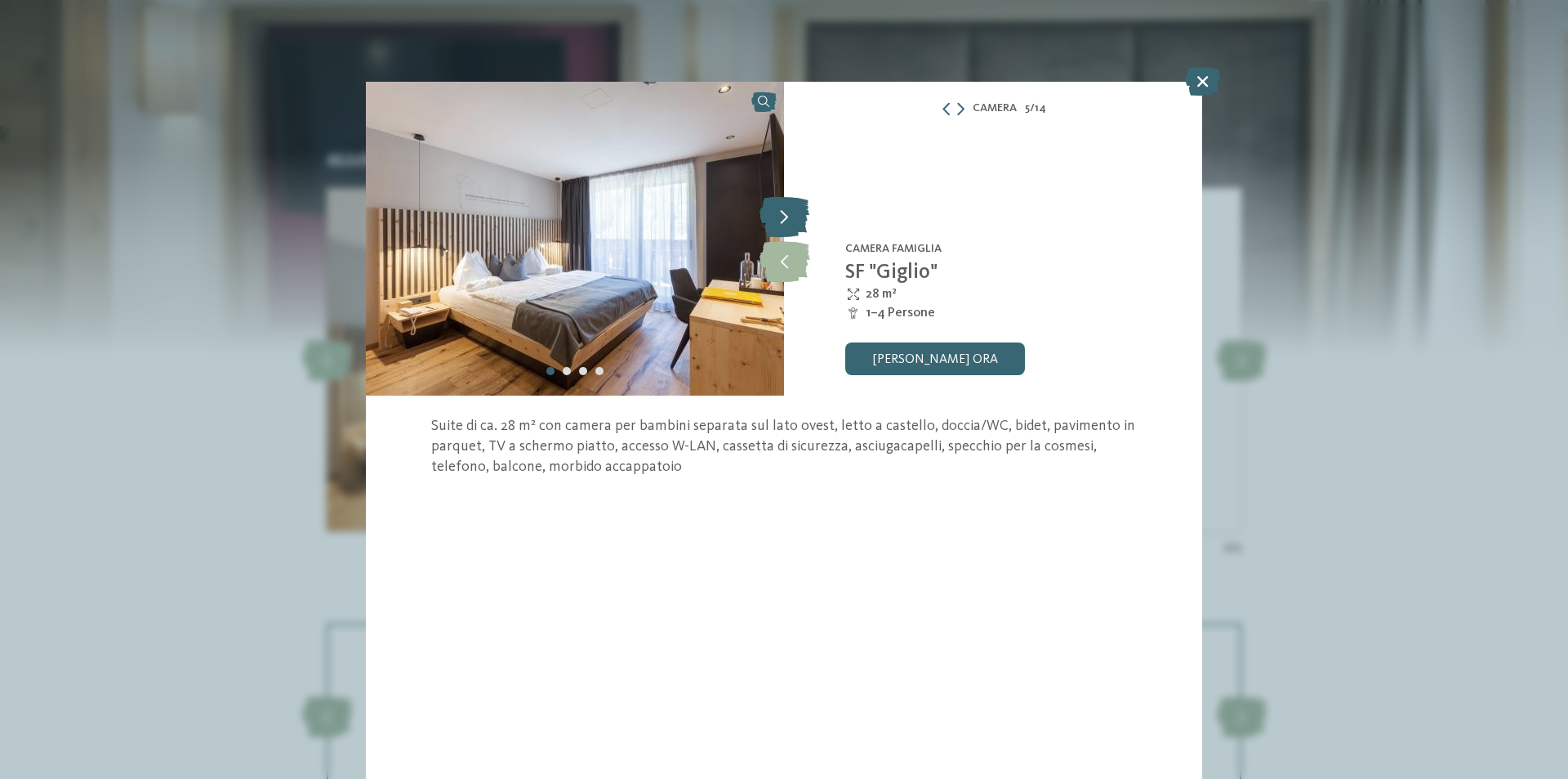
click at [800, 223] on icon at bounding box center [784, 216] width 50 height 41
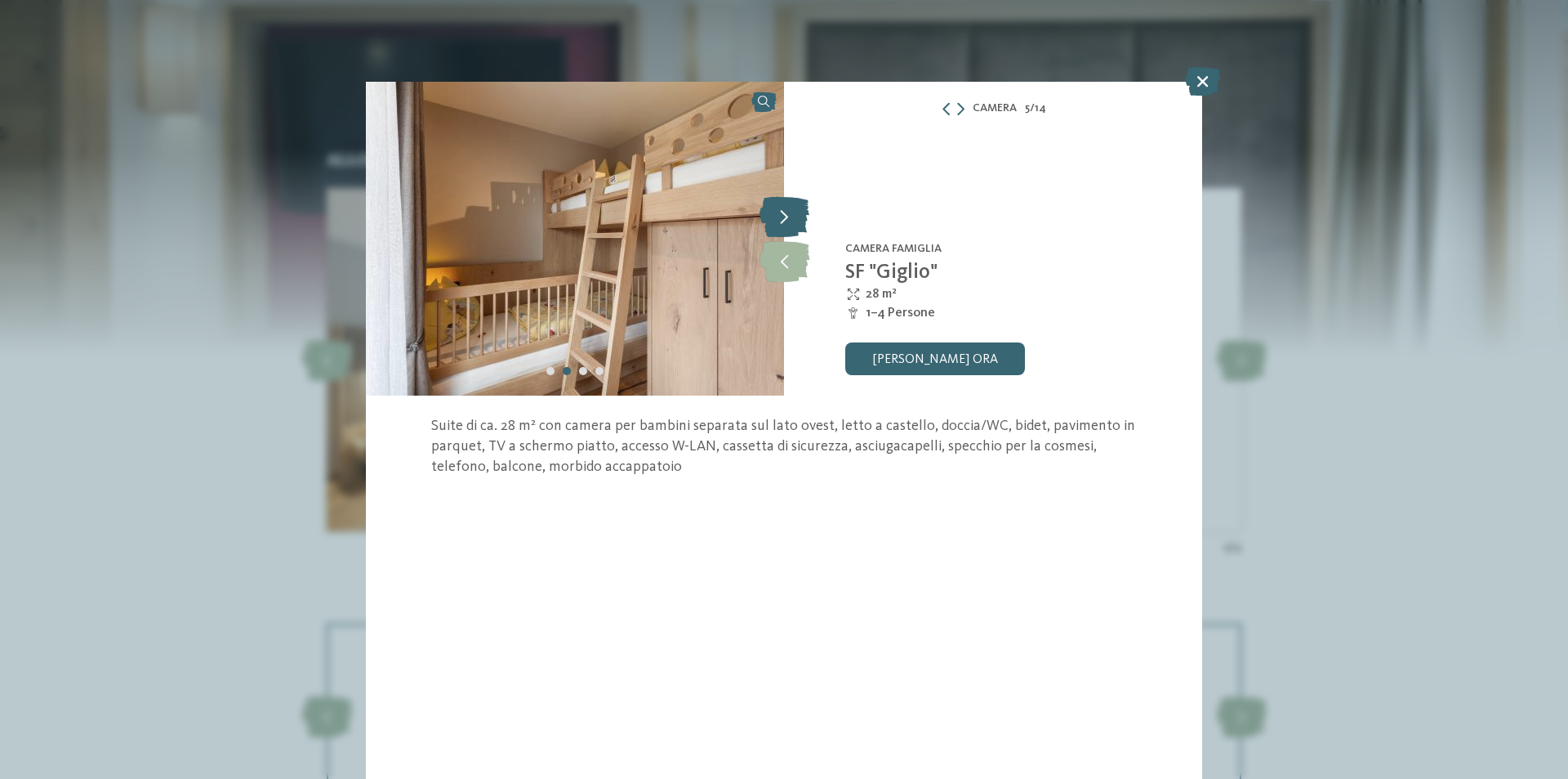
click at [800, 223] on icon at bounding box center [784, 216] width 50 height 41
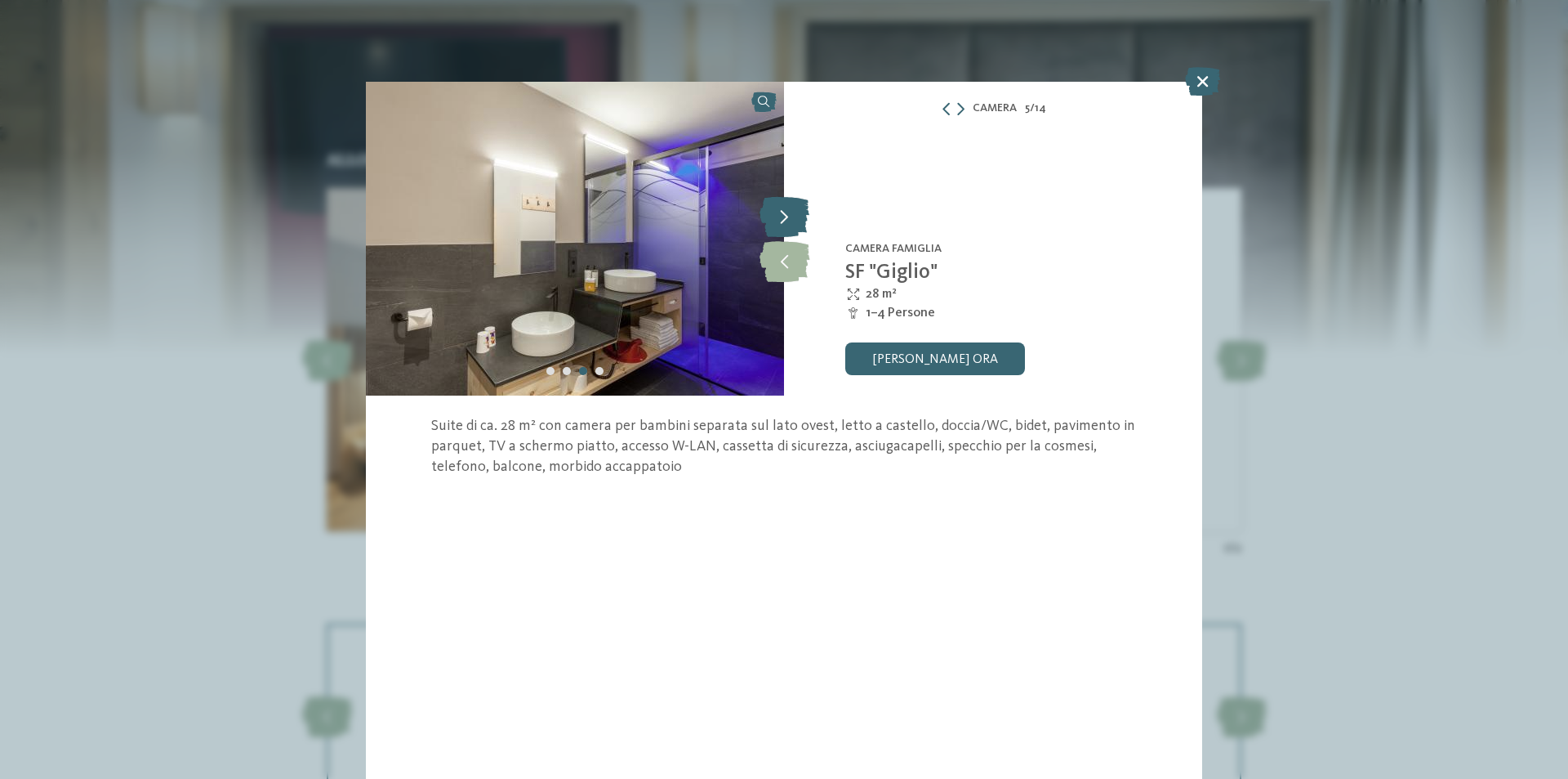
click at [800, 223] on icon at bounding box center [784, 216] width 50 height 41
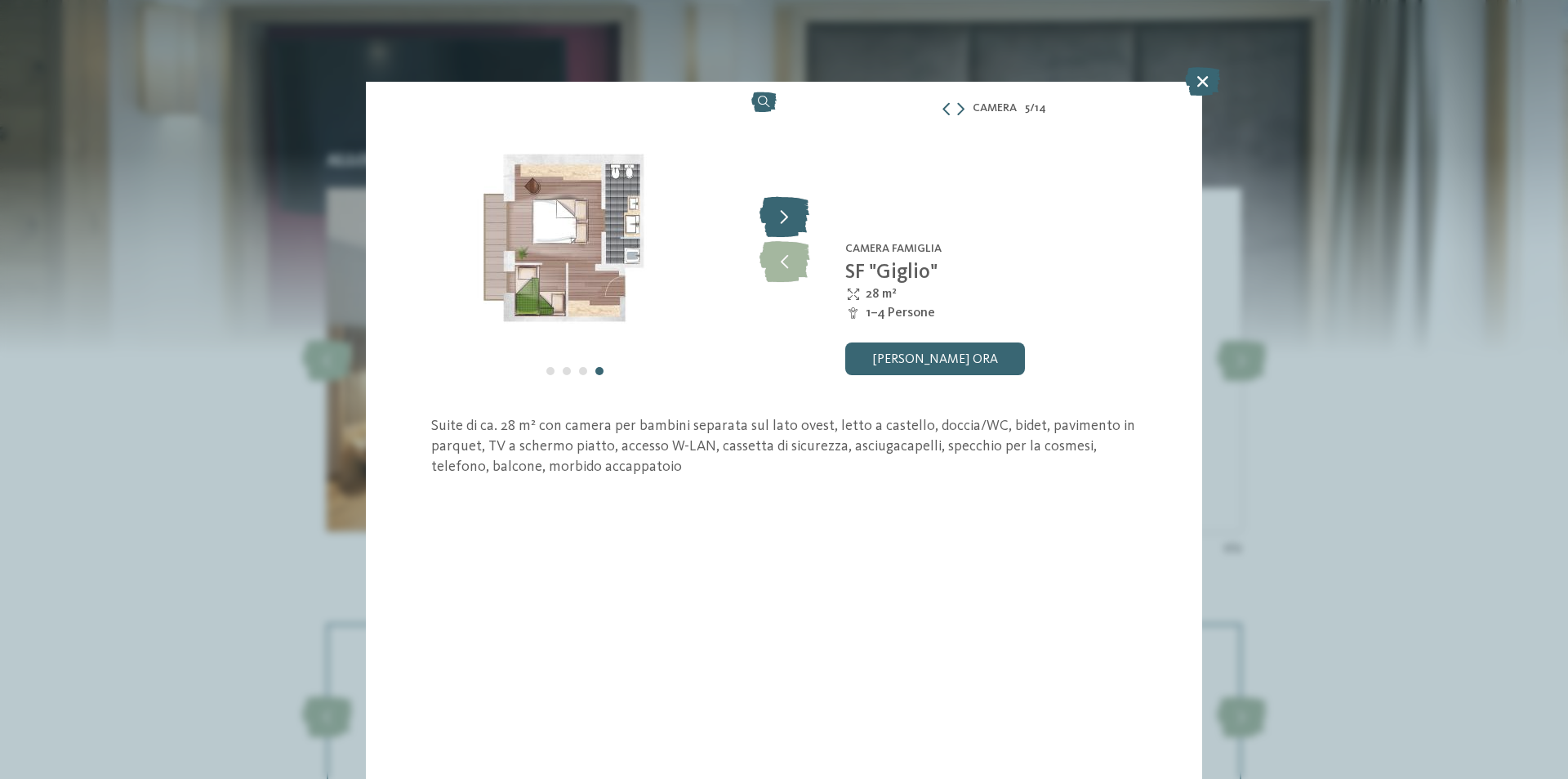
click at [800, 223] on icon at bounding box center [784, 216] width 50 height 41
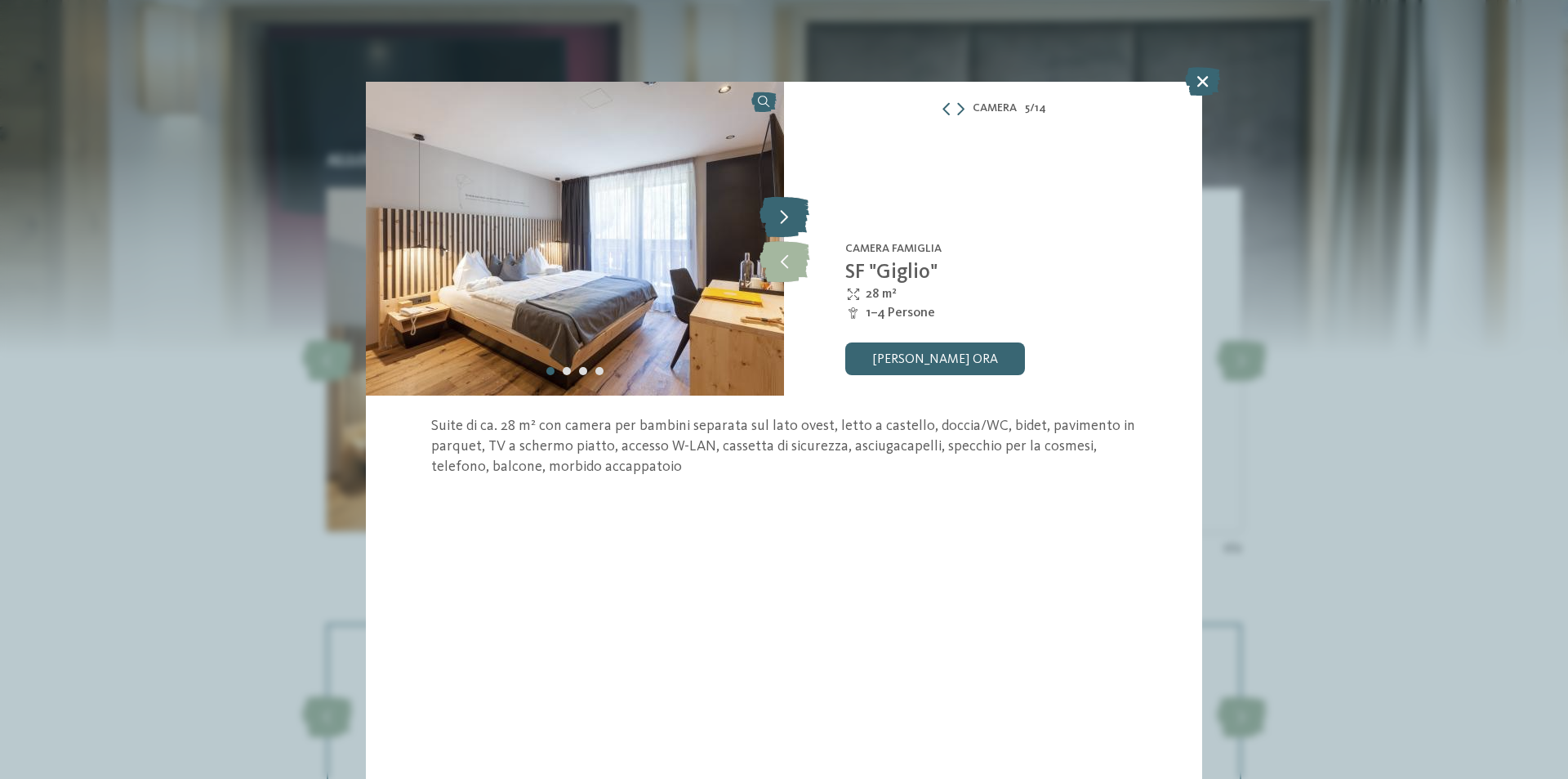
click at [800, 223] on icon at bounding box center [784, 216] width 50 height 41
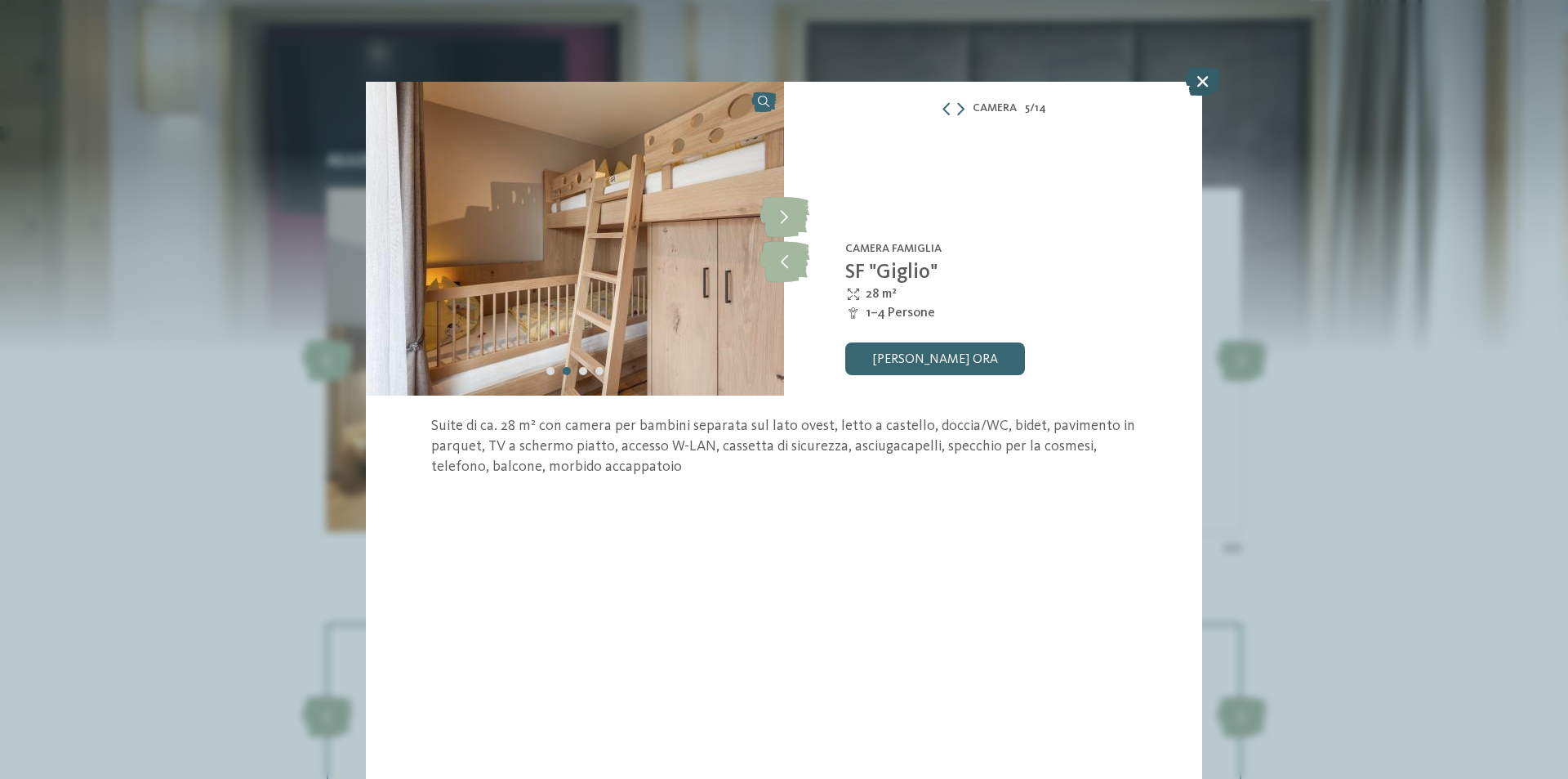
click at [1209, 86] on icon at bounding box center [1203, 81] width 35 height 28
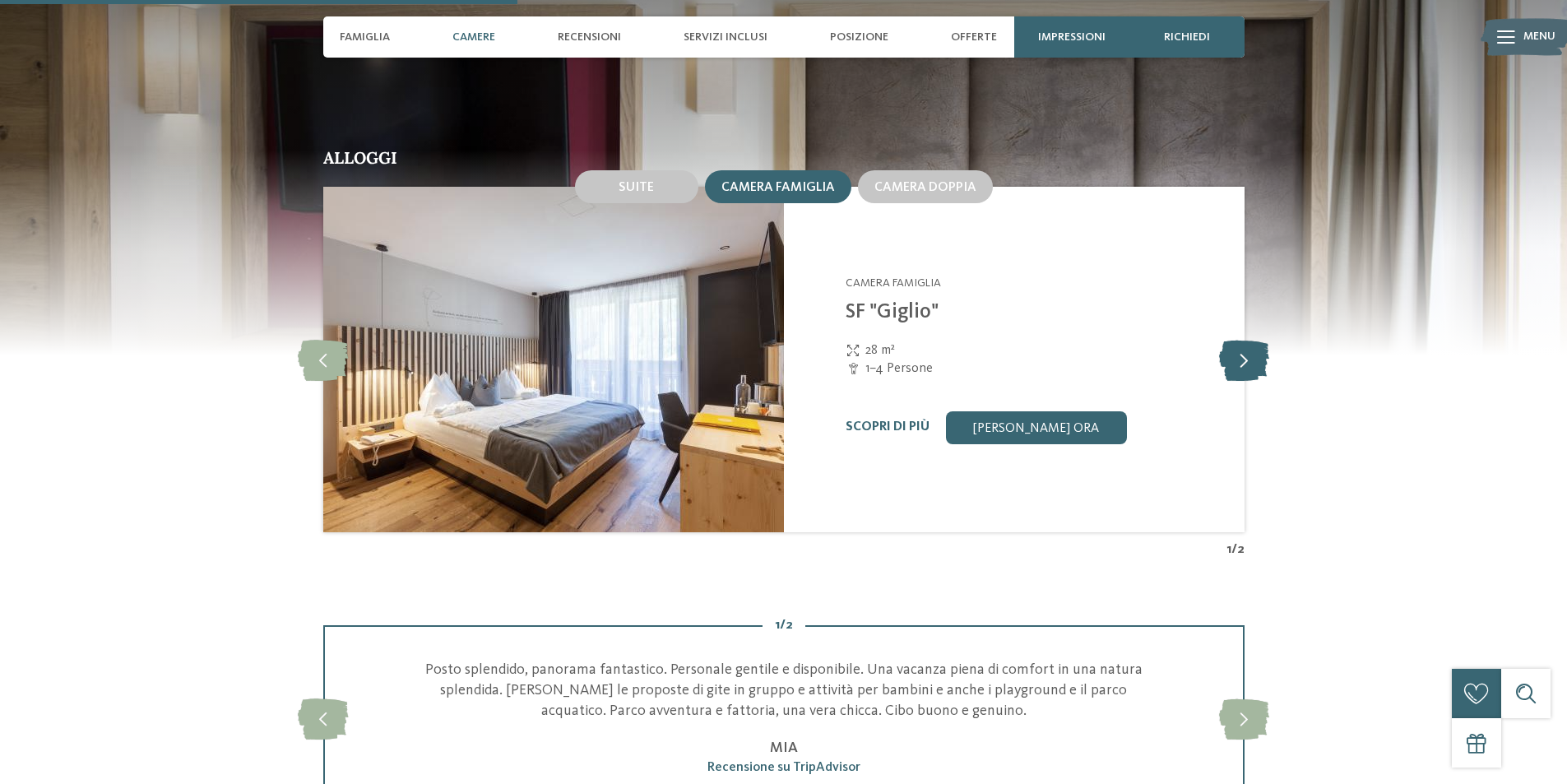
click at [1231, 349] on icon at bounding box center [1244, 359] width 51 height 41
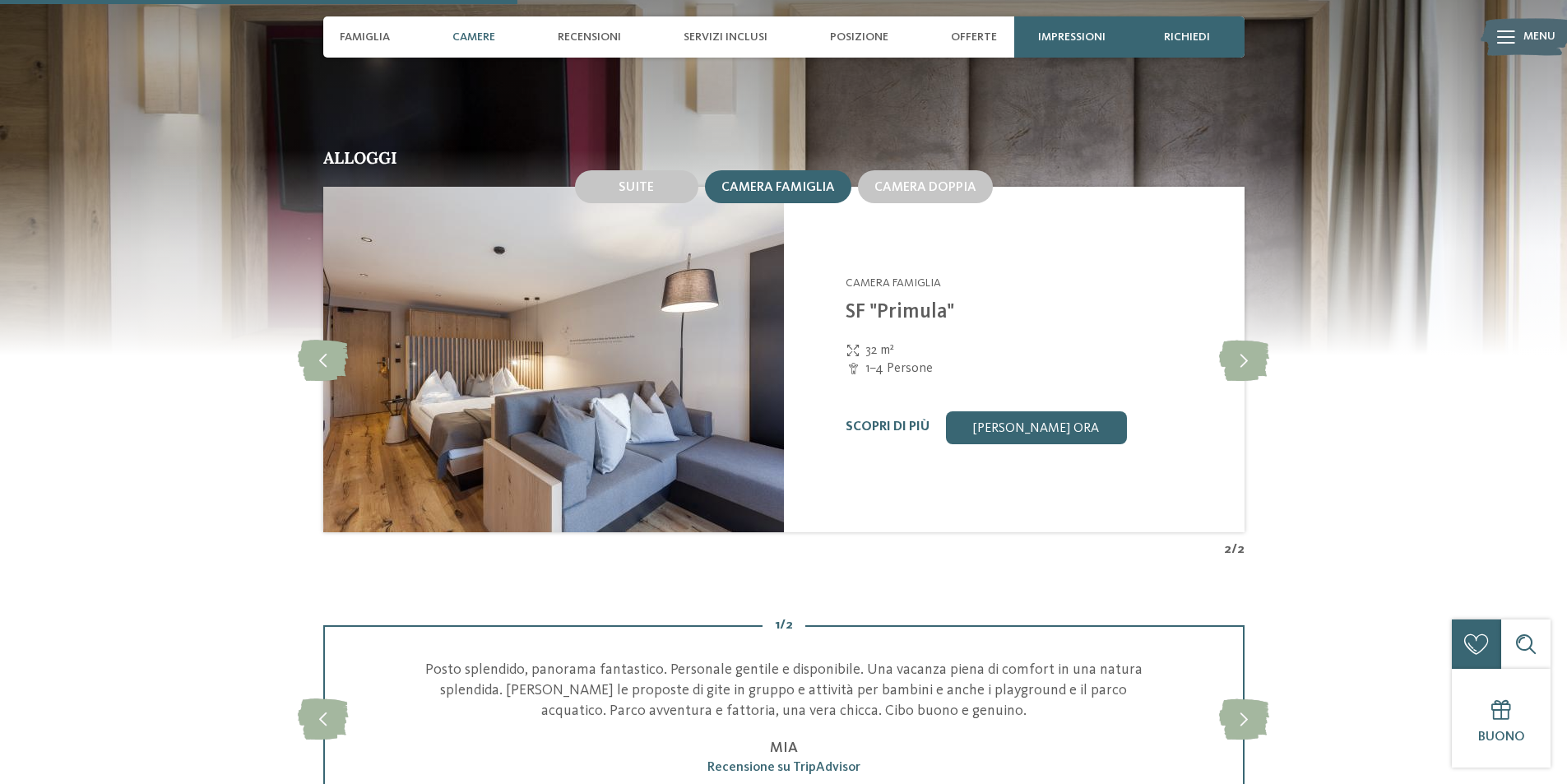
click at [882, 417] on div "Scopri di più Richiedi ora" at bounding box center [1035, 427] width 378 height 33
click at [885, 424] on link "Scopri di più" at bounding box center [888, 427] width 84 height 13
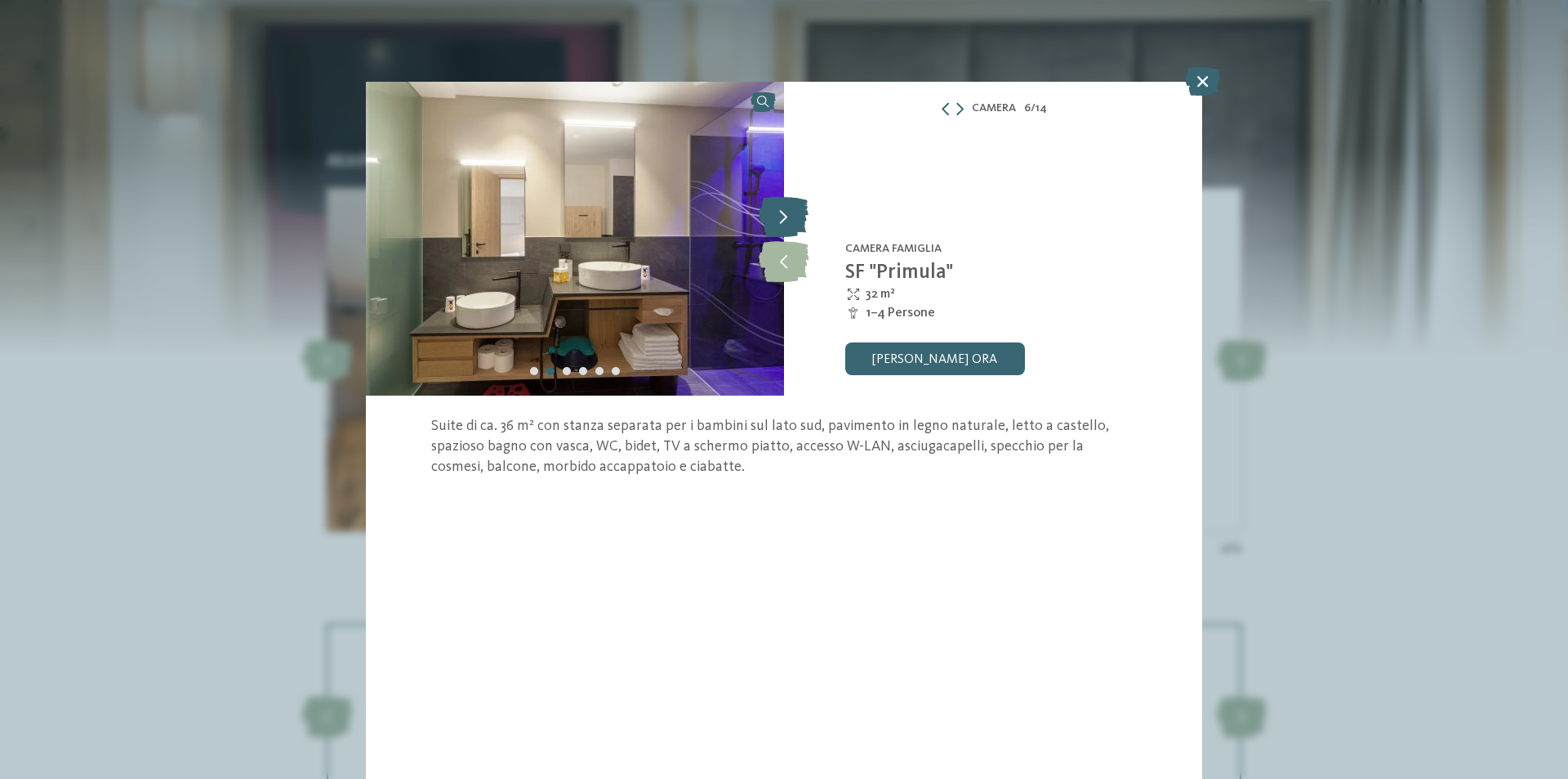
click at [801, 220] on icon at bounding box center [784, 216] width 50 height 41
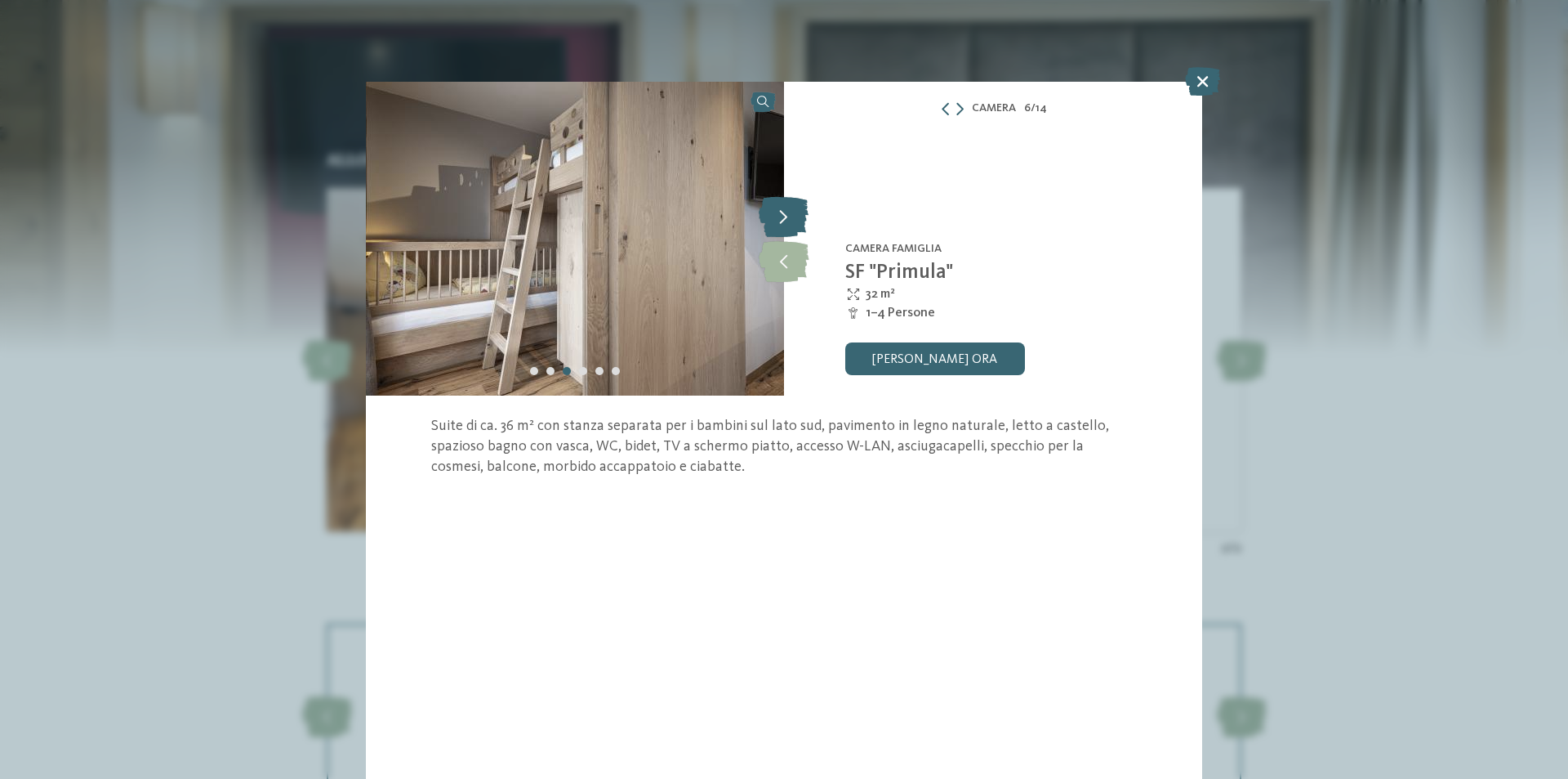
click at [801, 220] on icon at bounding box center [784, 216] width 50 height 41
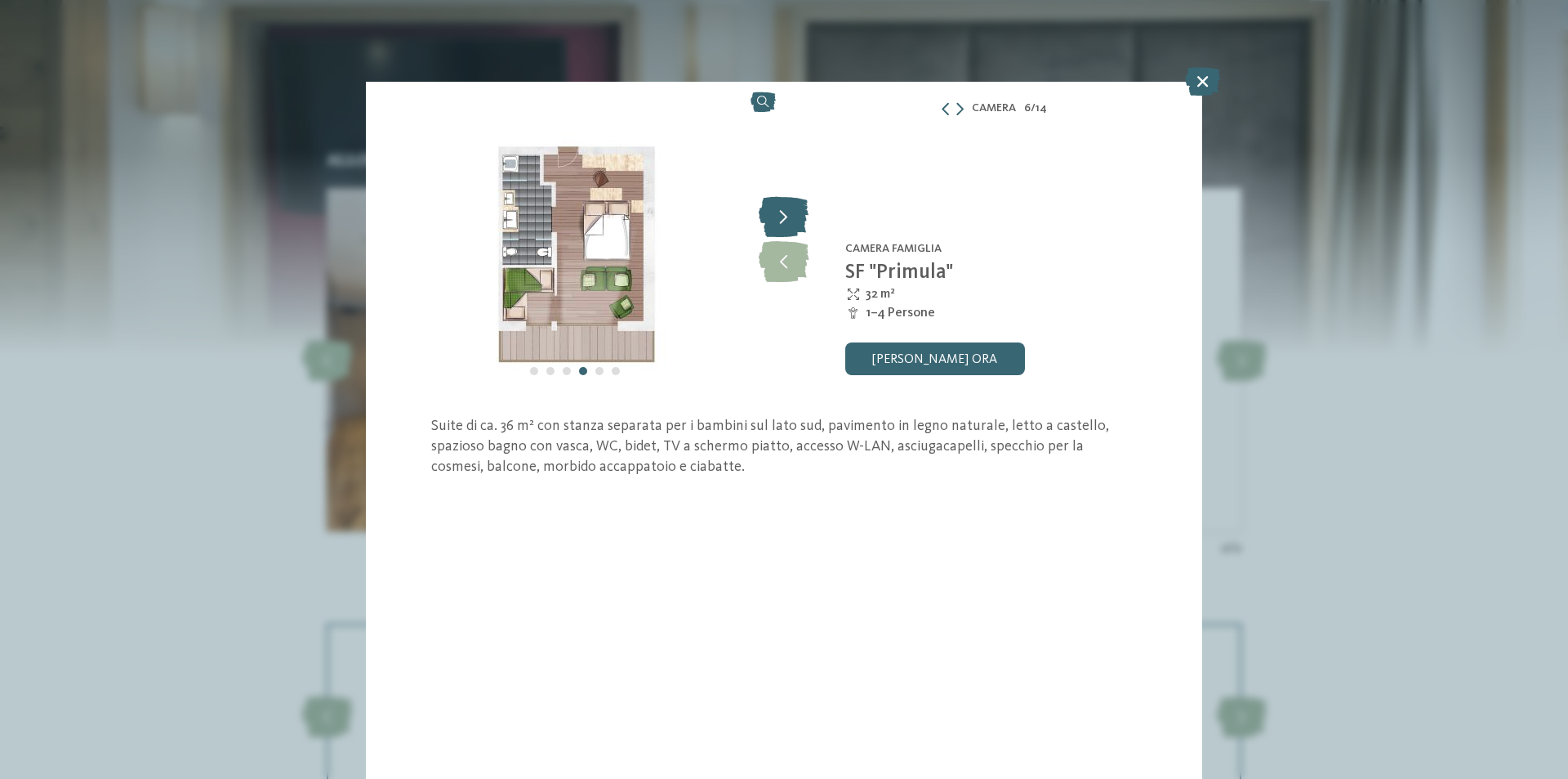
click at [801, 220] on icon at bounding box center [784, 216] width 50 height 41
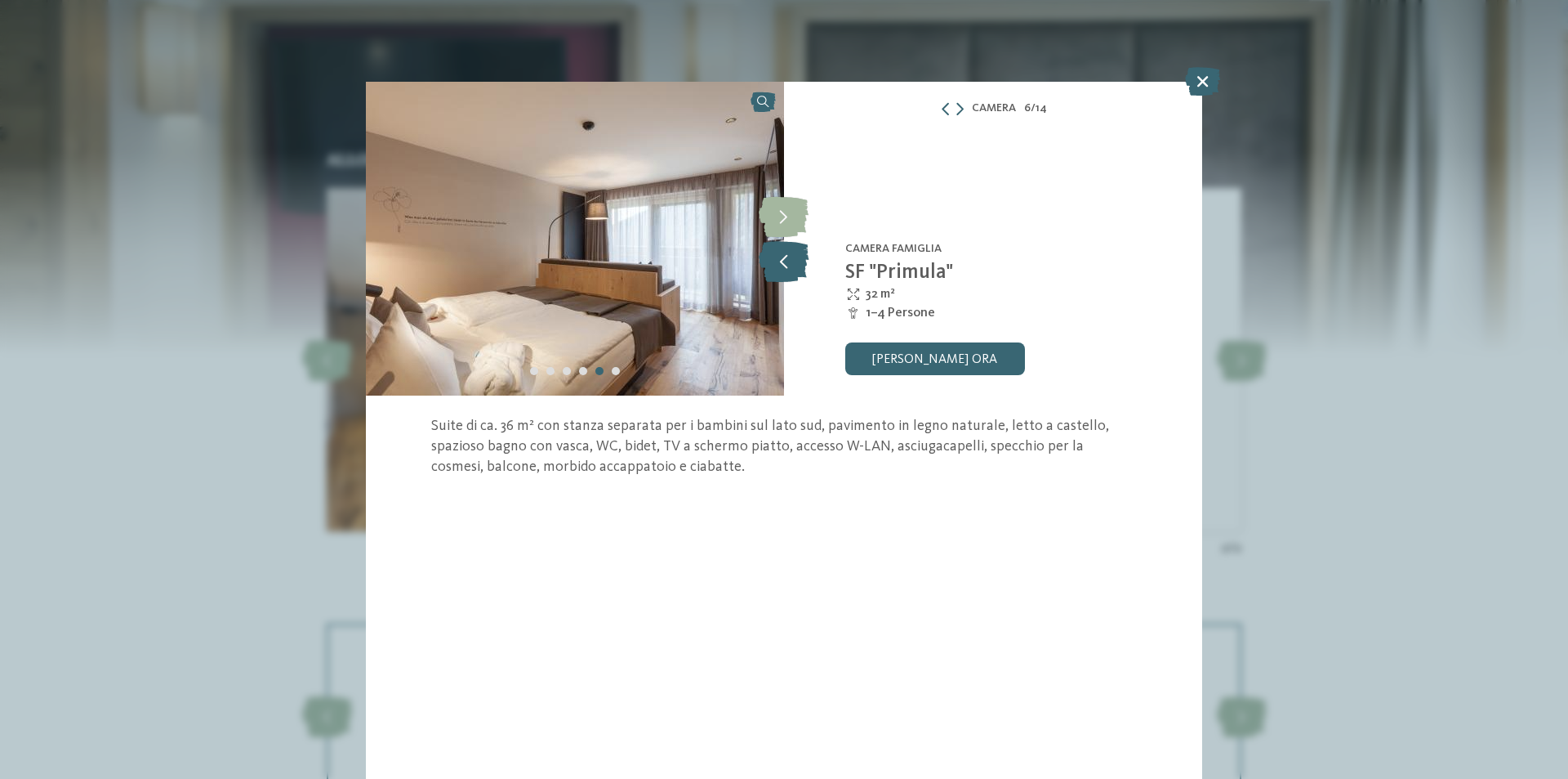
click at [774, 270] on icon at bounding box center [784, 261] width 50 height 41
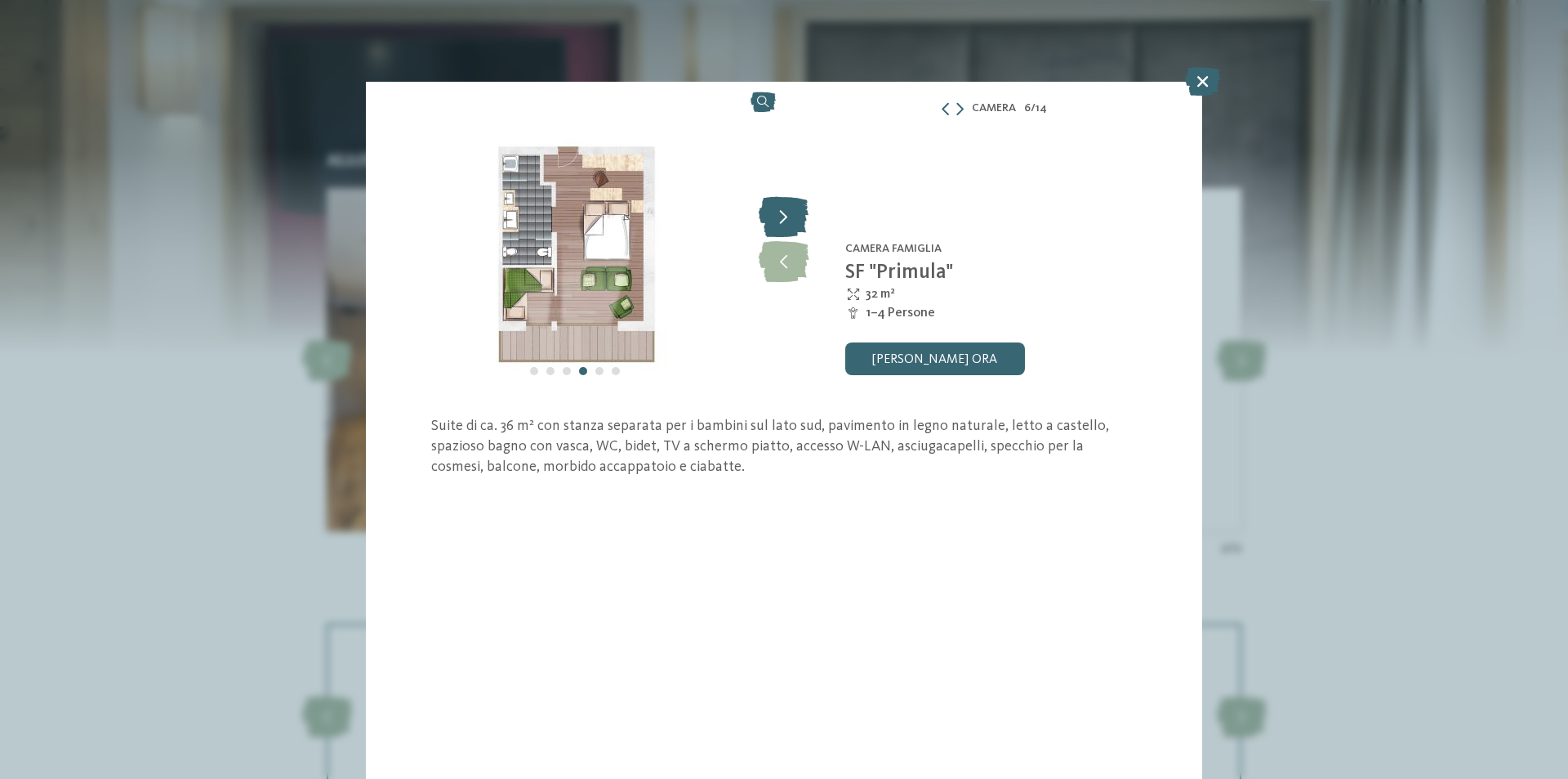
click at [765, 217] on icon at bounding box center [784, 216] width 50 height 41
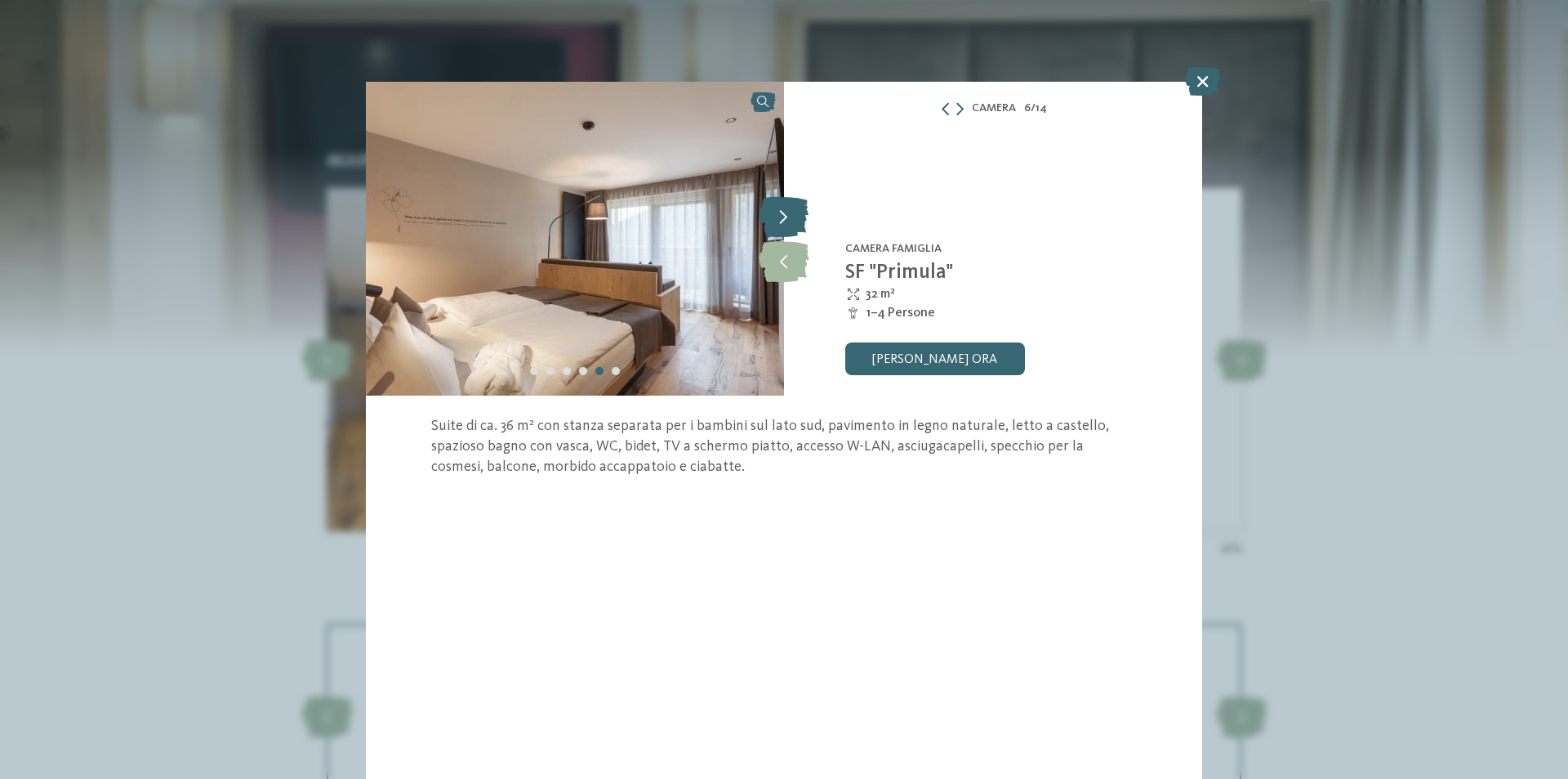
click at [765, 217] on icon at bounding box center [784, 216] width 50 height 41
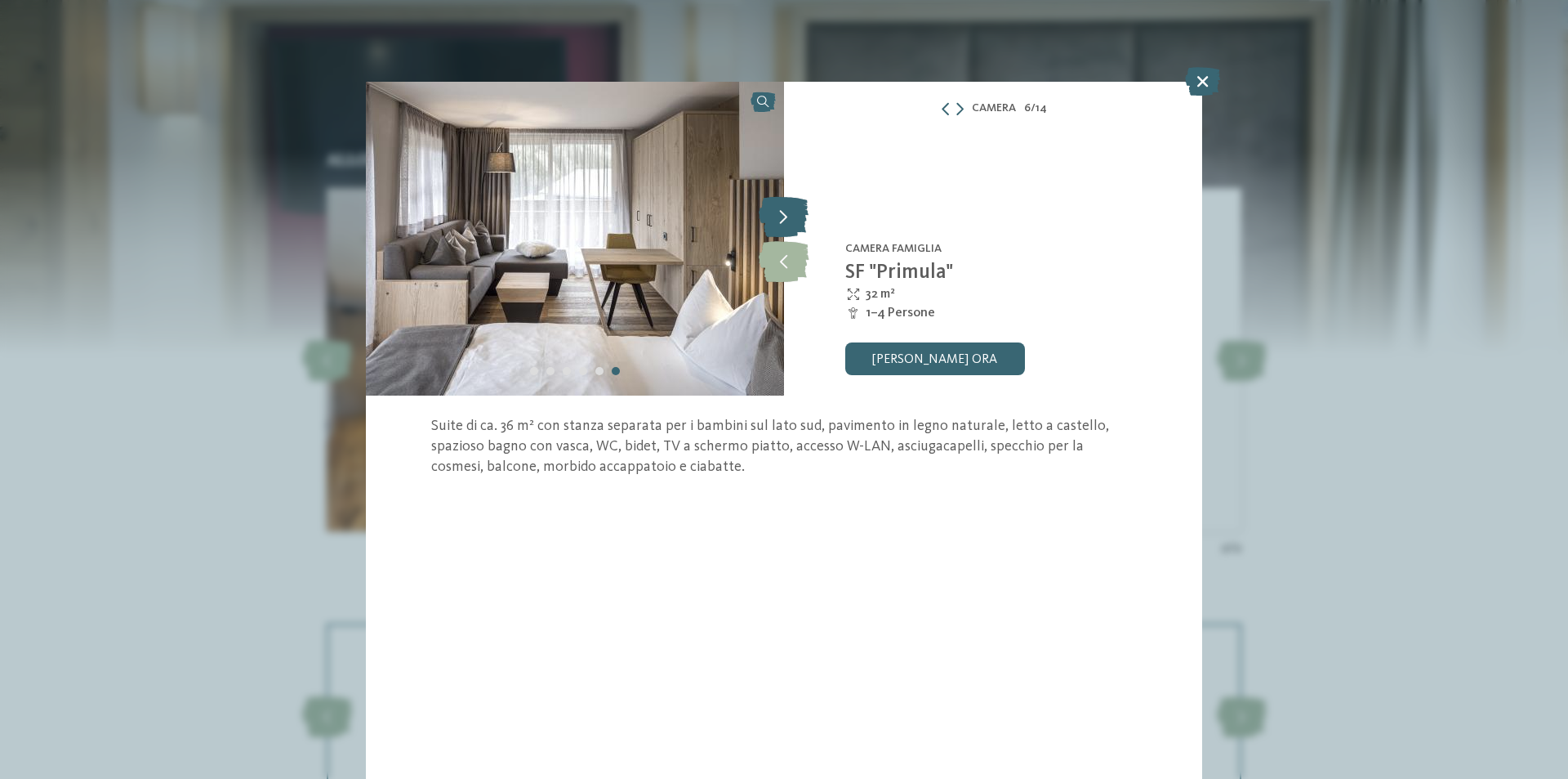
click at [765, 217] on icon at bounding box center [784, 216] width 50 height 41
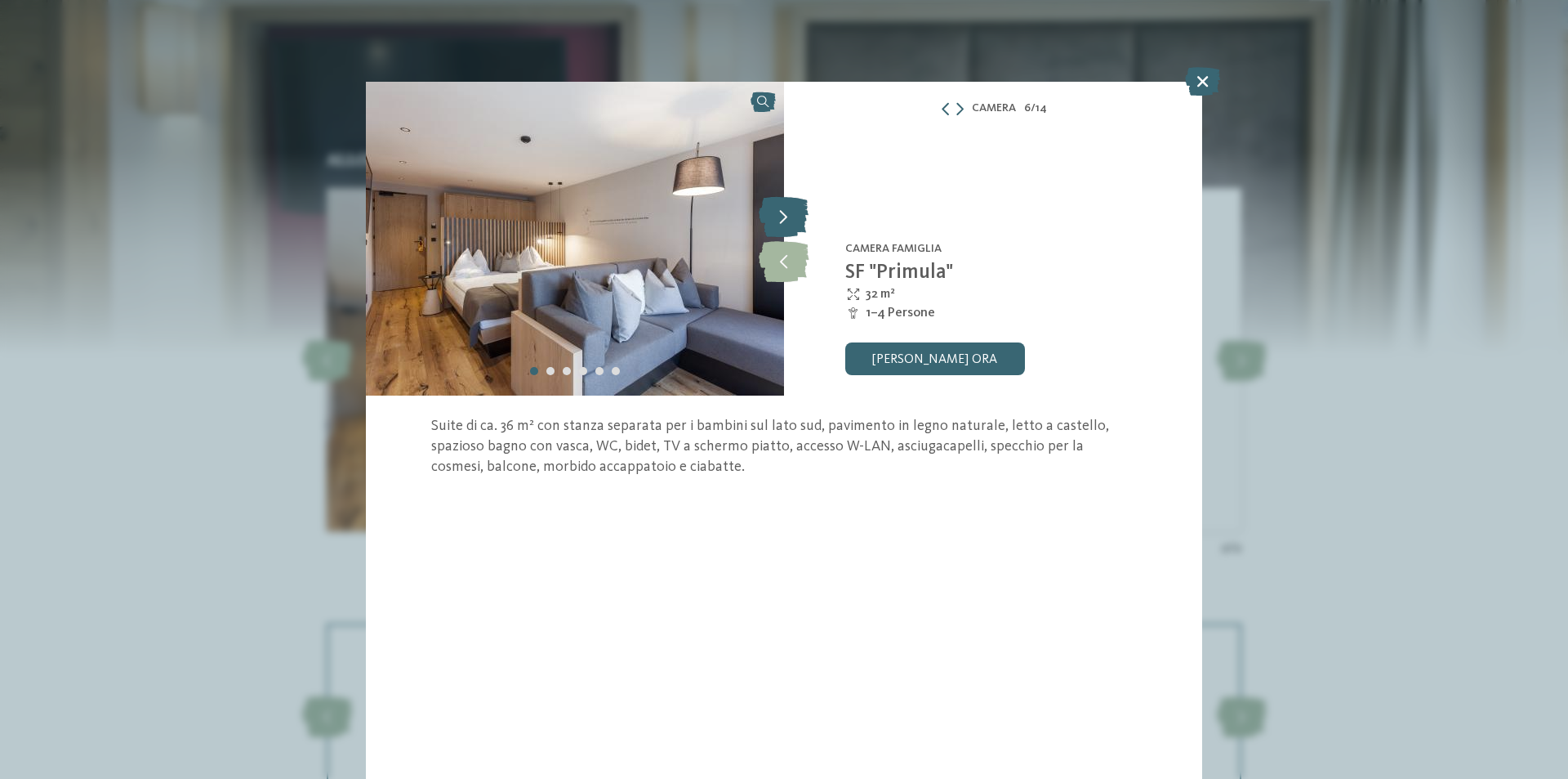
click at [765, 217] on icon at bounding box center [784, 216] width 50 height 41
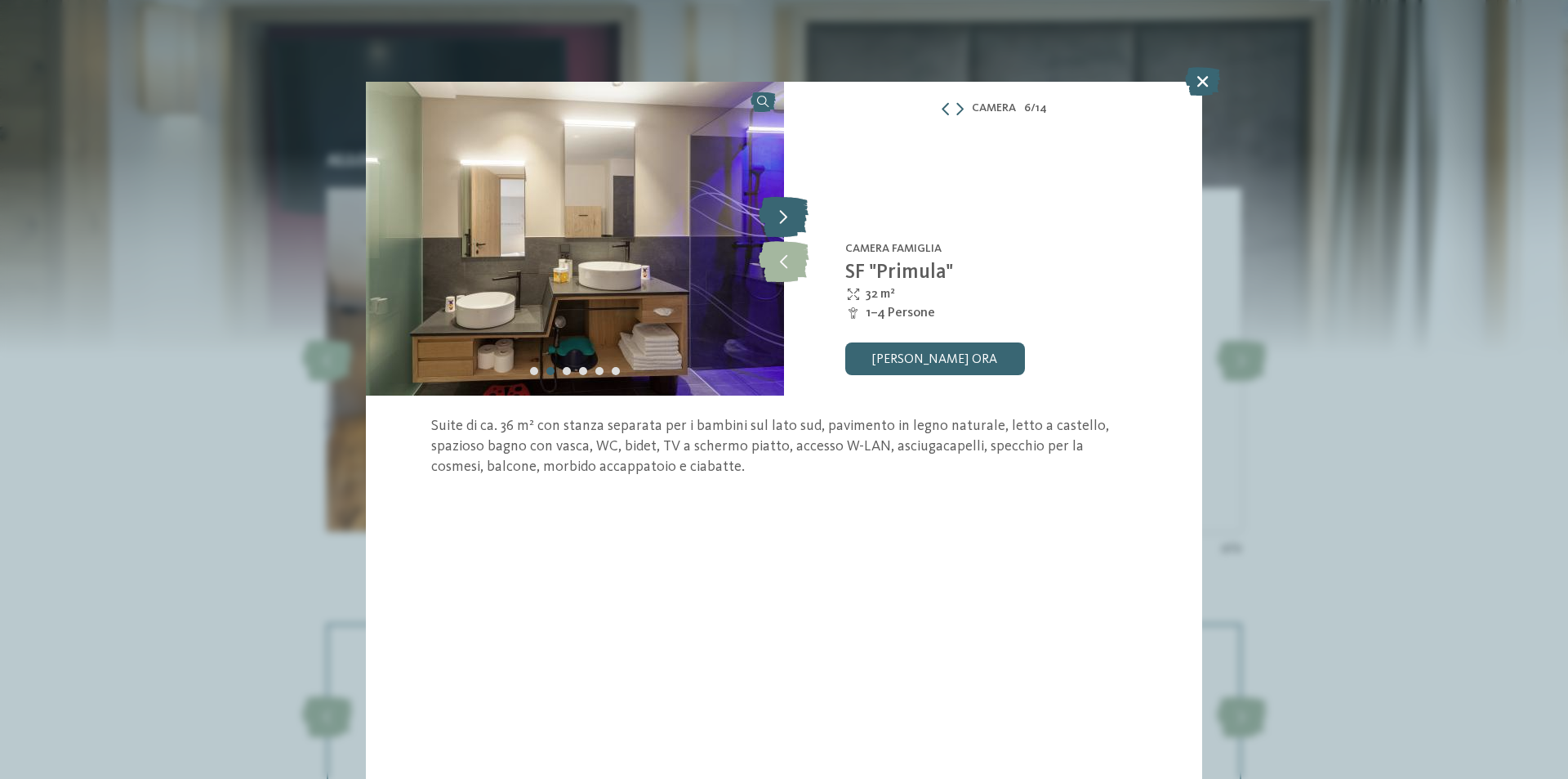
click at [765, 217] on icon at bounding box center [784, 216] width 50 height 41
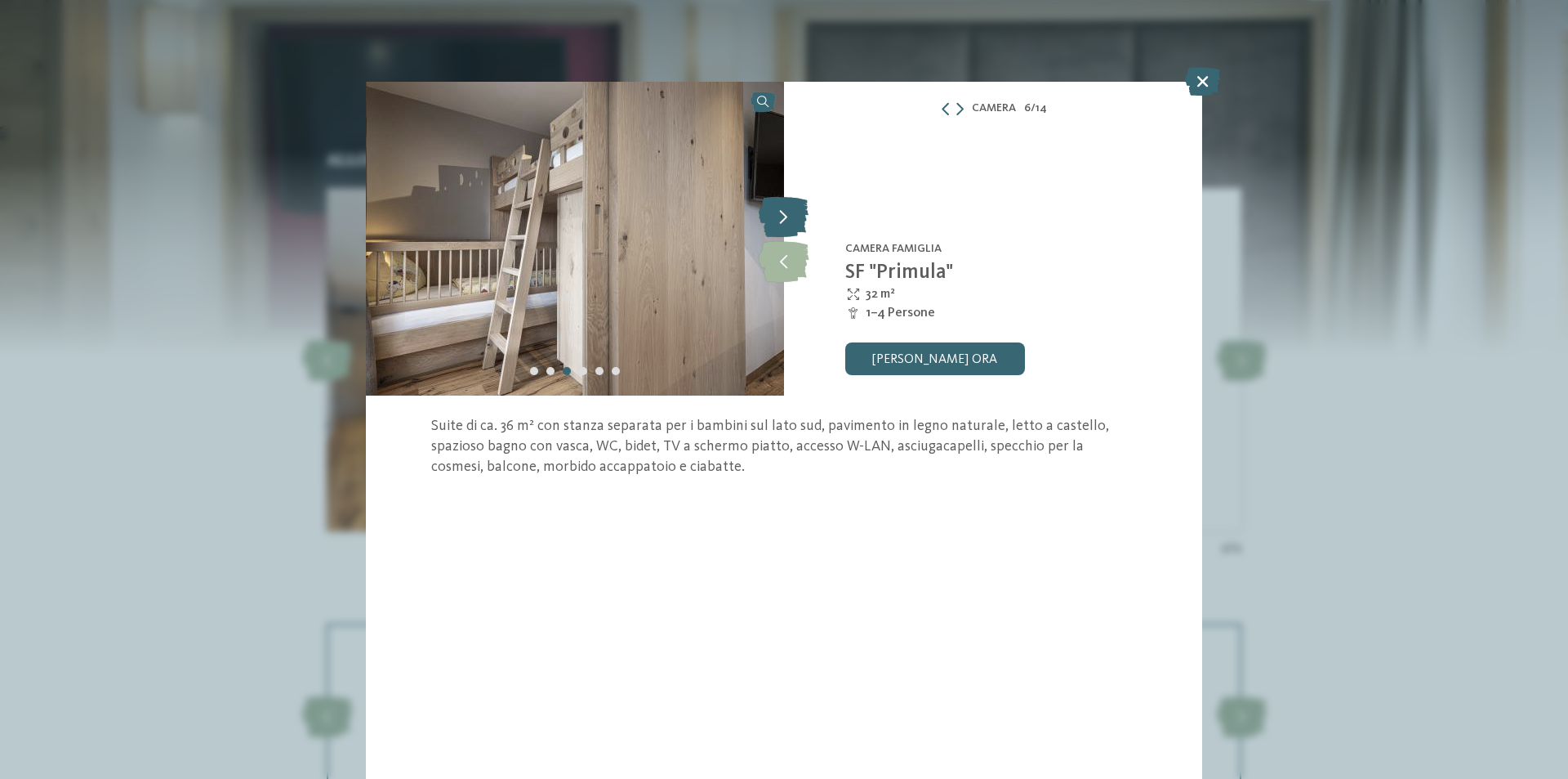
click at [765, 217] on icon at bounding box center [784, 216] width 50 height 41
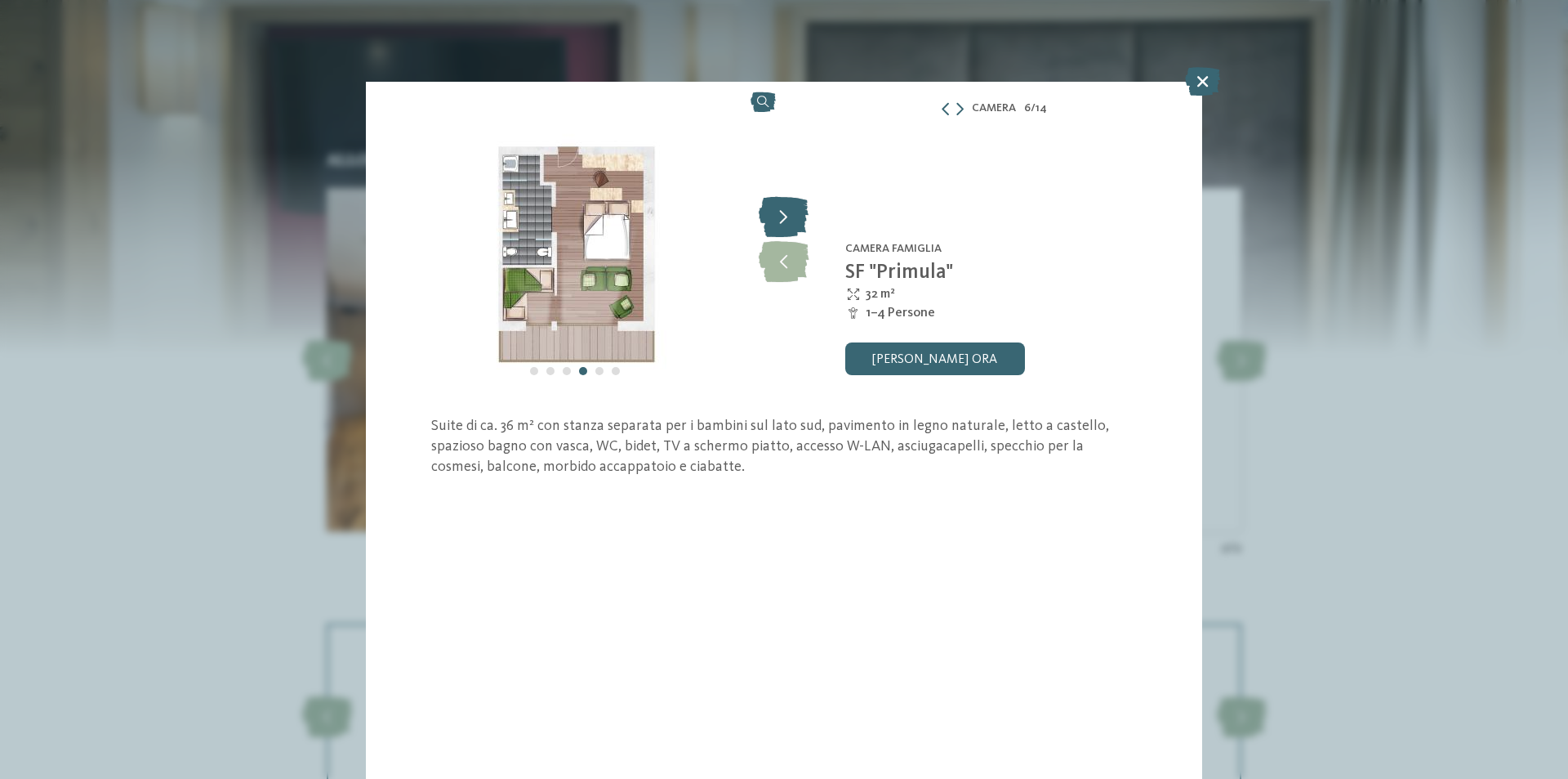
click at [765, 217] on icon at bounding box center [784, 216] width 50 height 41
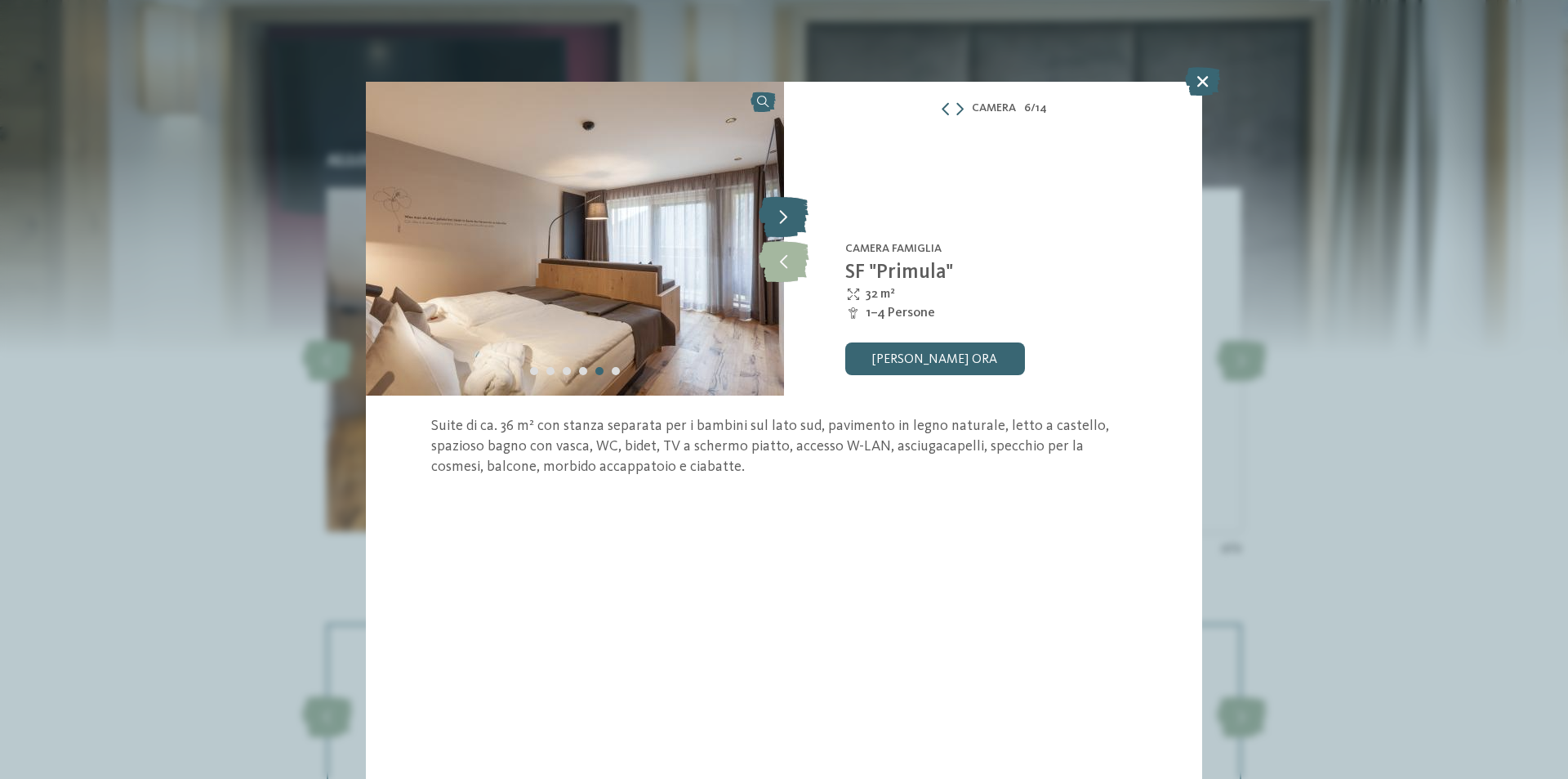
click at [765, 217] on icon at bounding box center [784, 216] width 50 height 41
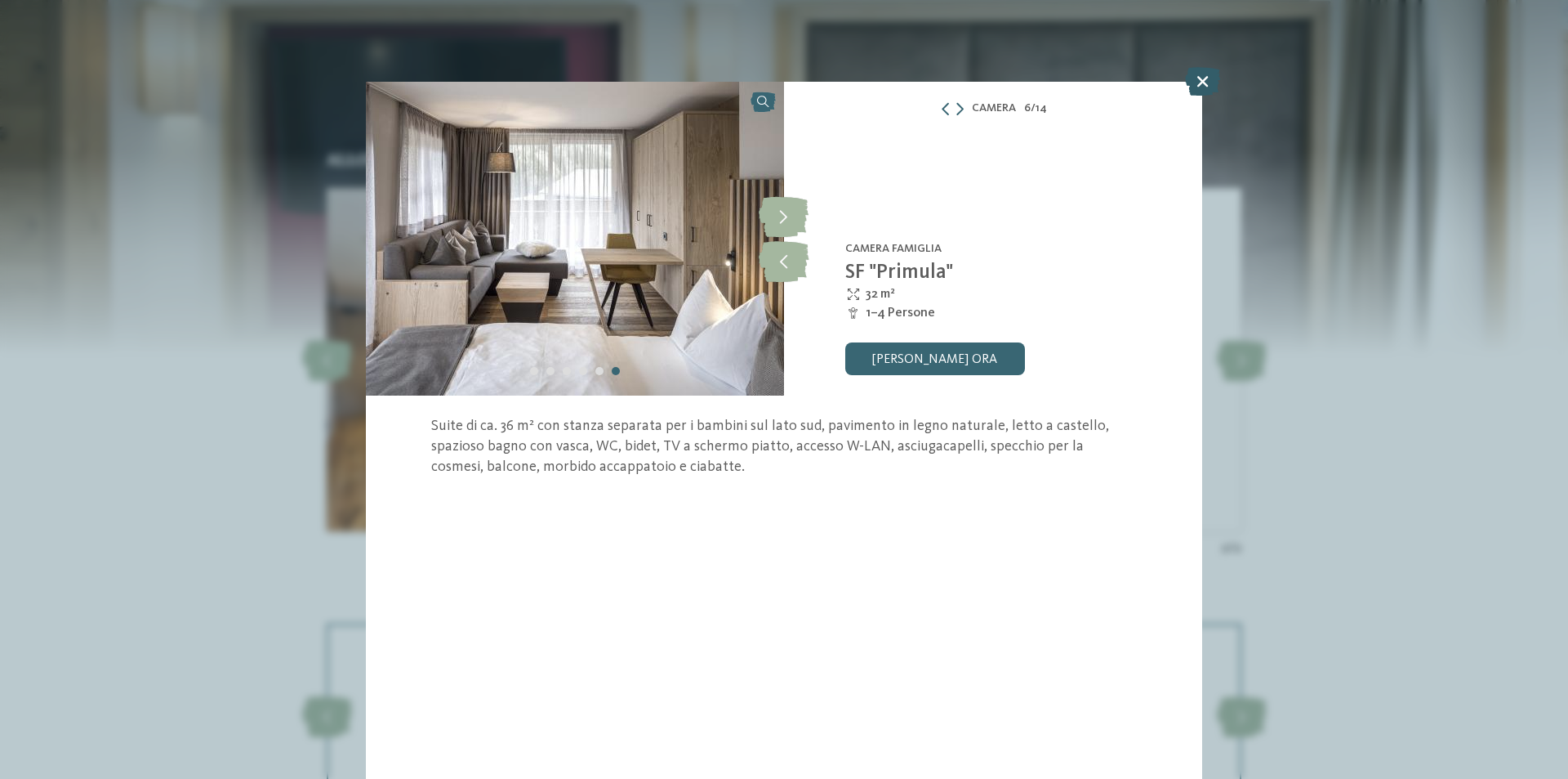
click at [1197, 83] on icon at bounding box center [1203, 81] width 35 height 28
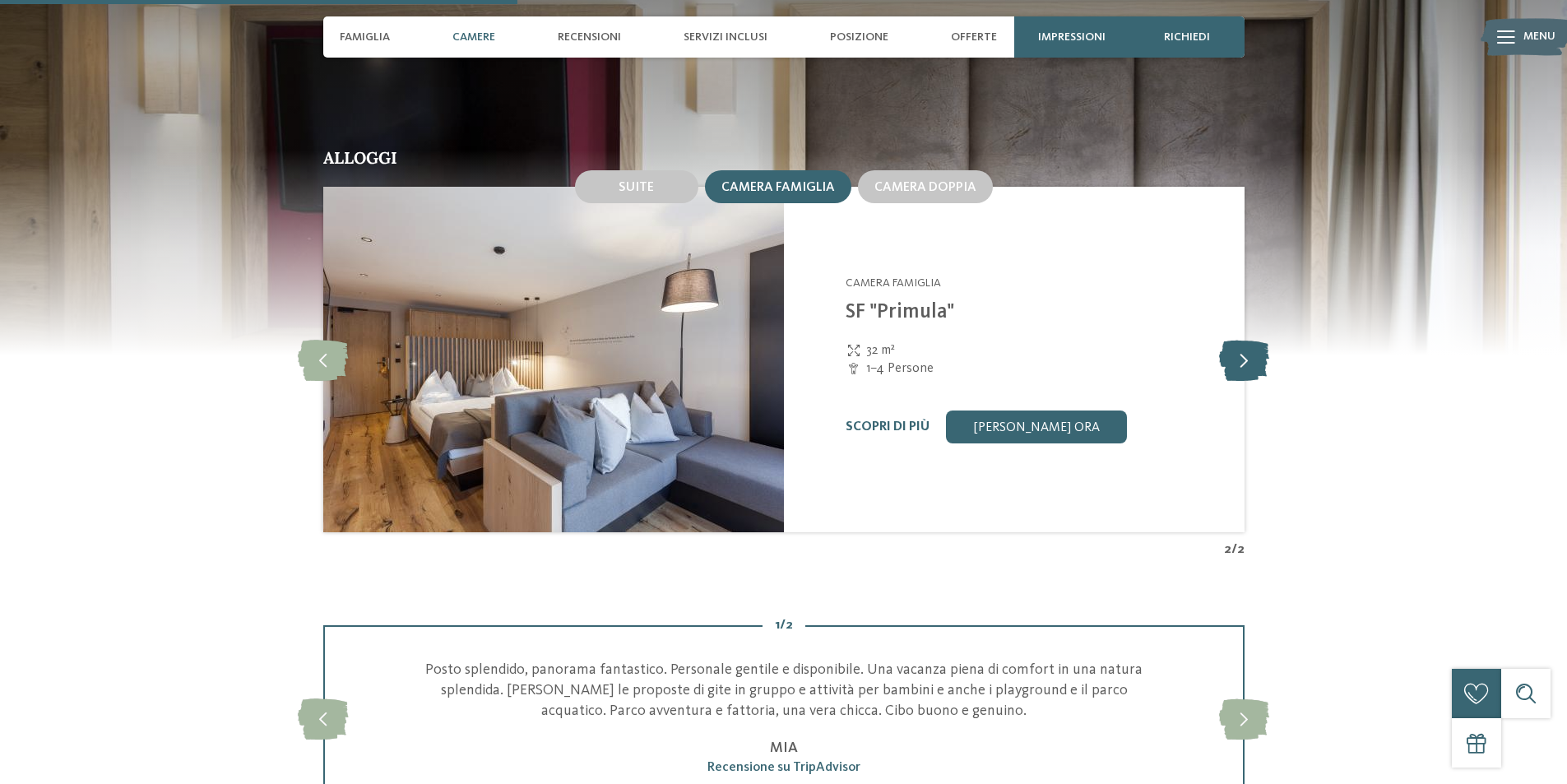
click at [1256, 357] on icon at bounding box center [1244, 359] width 51 height 41
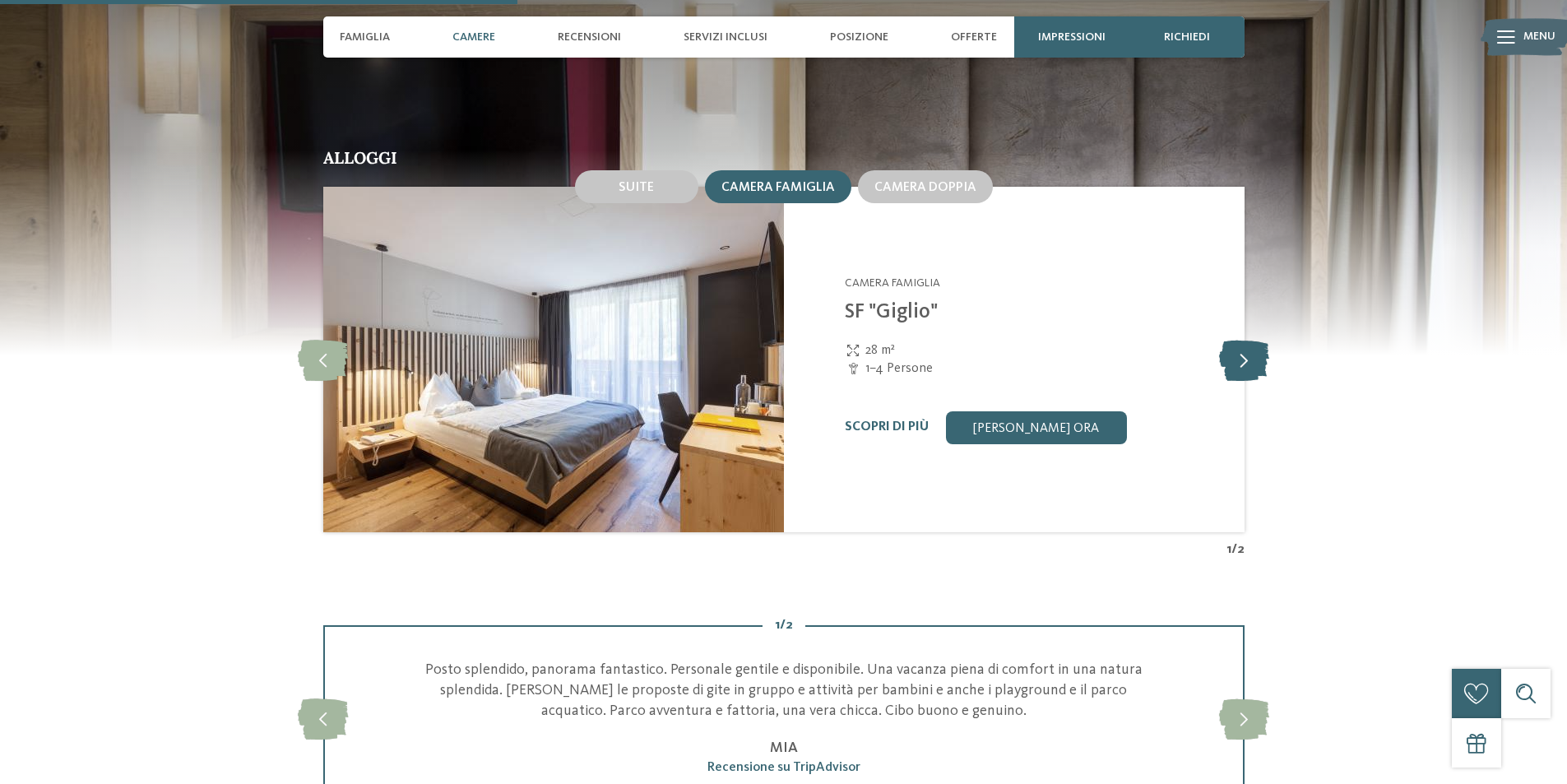
click at [1256, 357] on icon at bounding box center [1244, 359] width 51 height 41
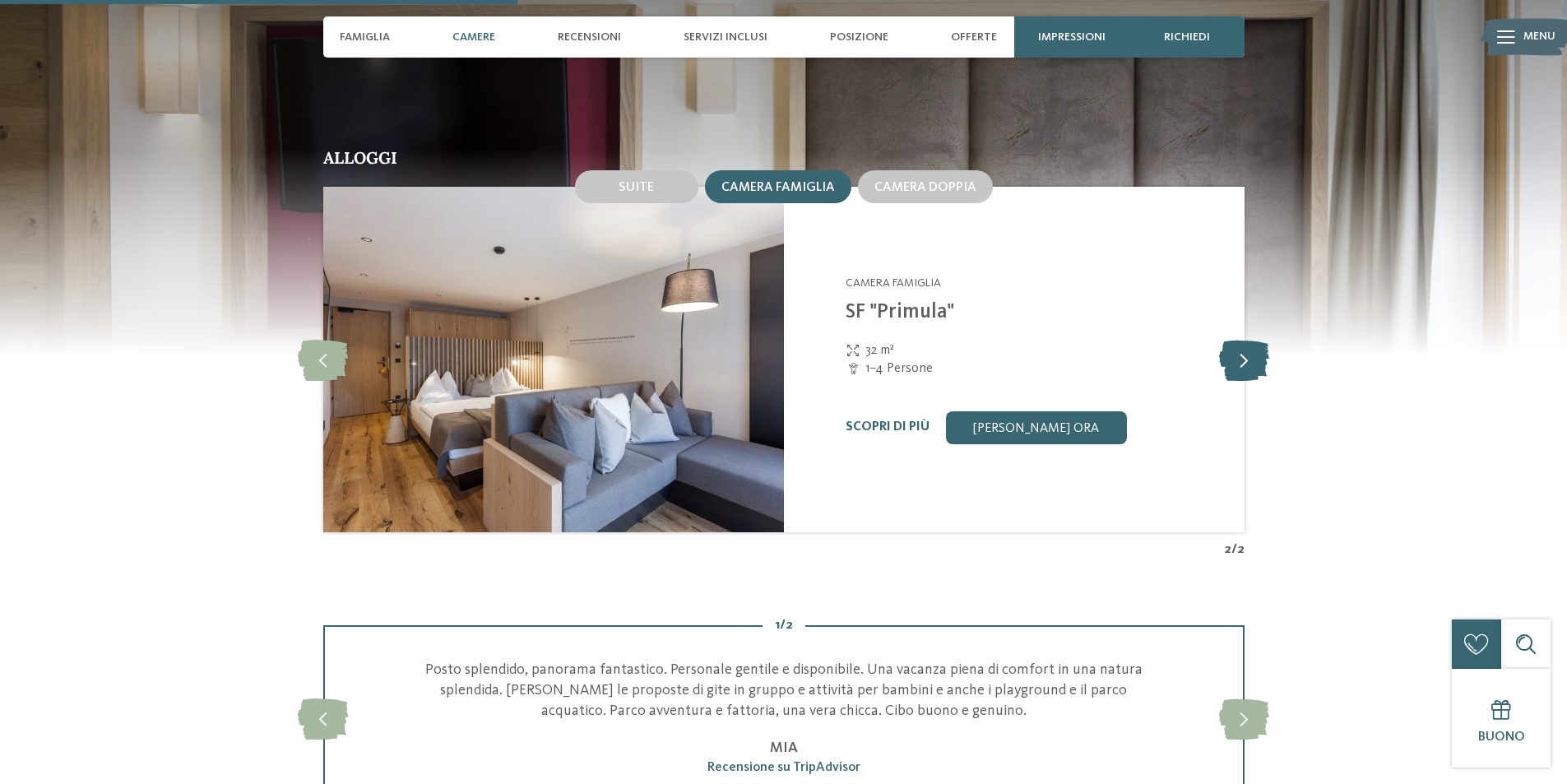
click at [1256, 357] on icon at bounding box center [1244, 359] width 51 height 41
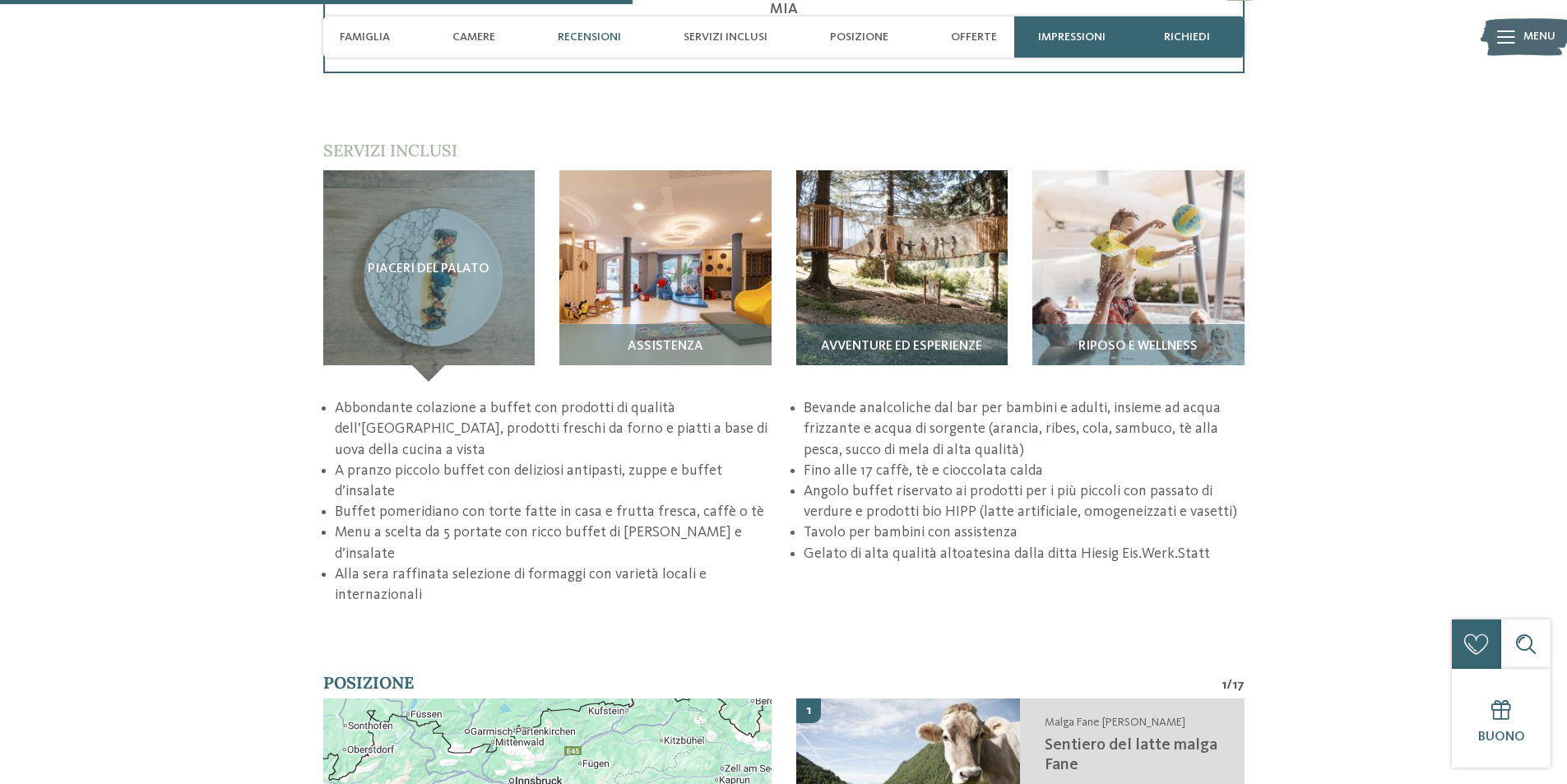
scroll to position [2632, 0]
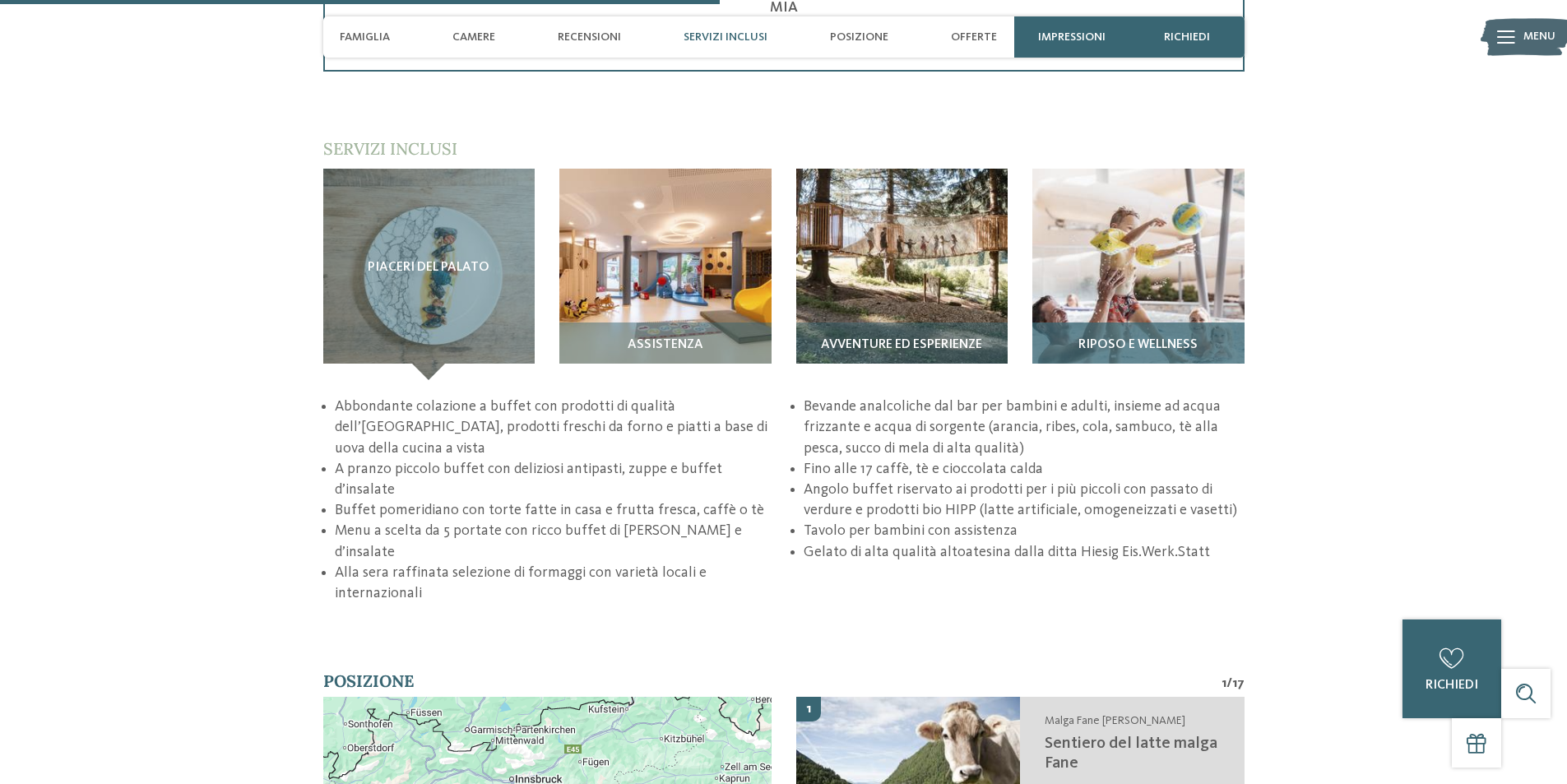
click at [1127, 287] on img at bounding box center [1138, 275] width 212 height 212
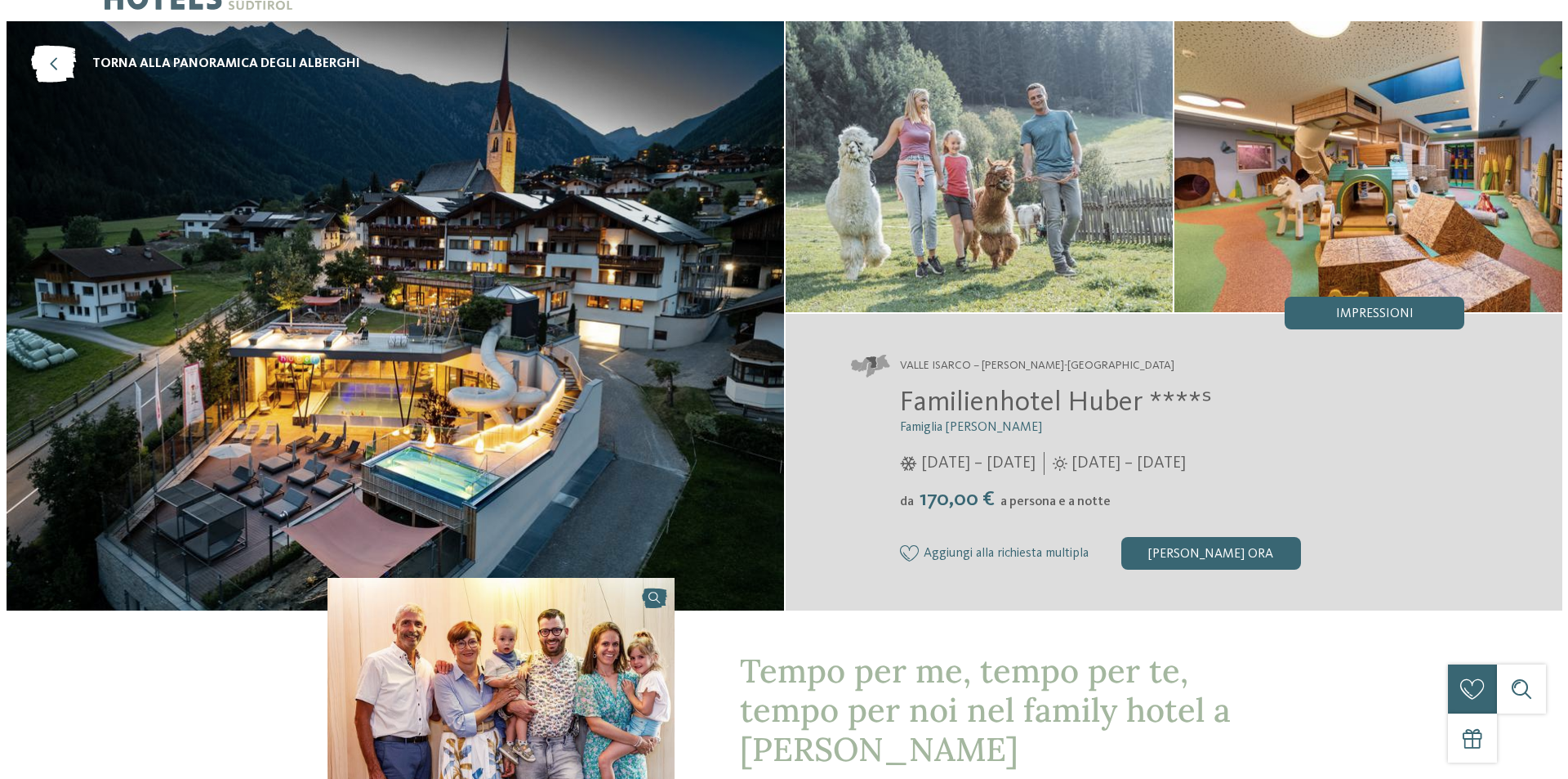
scroll to position [0, 0]
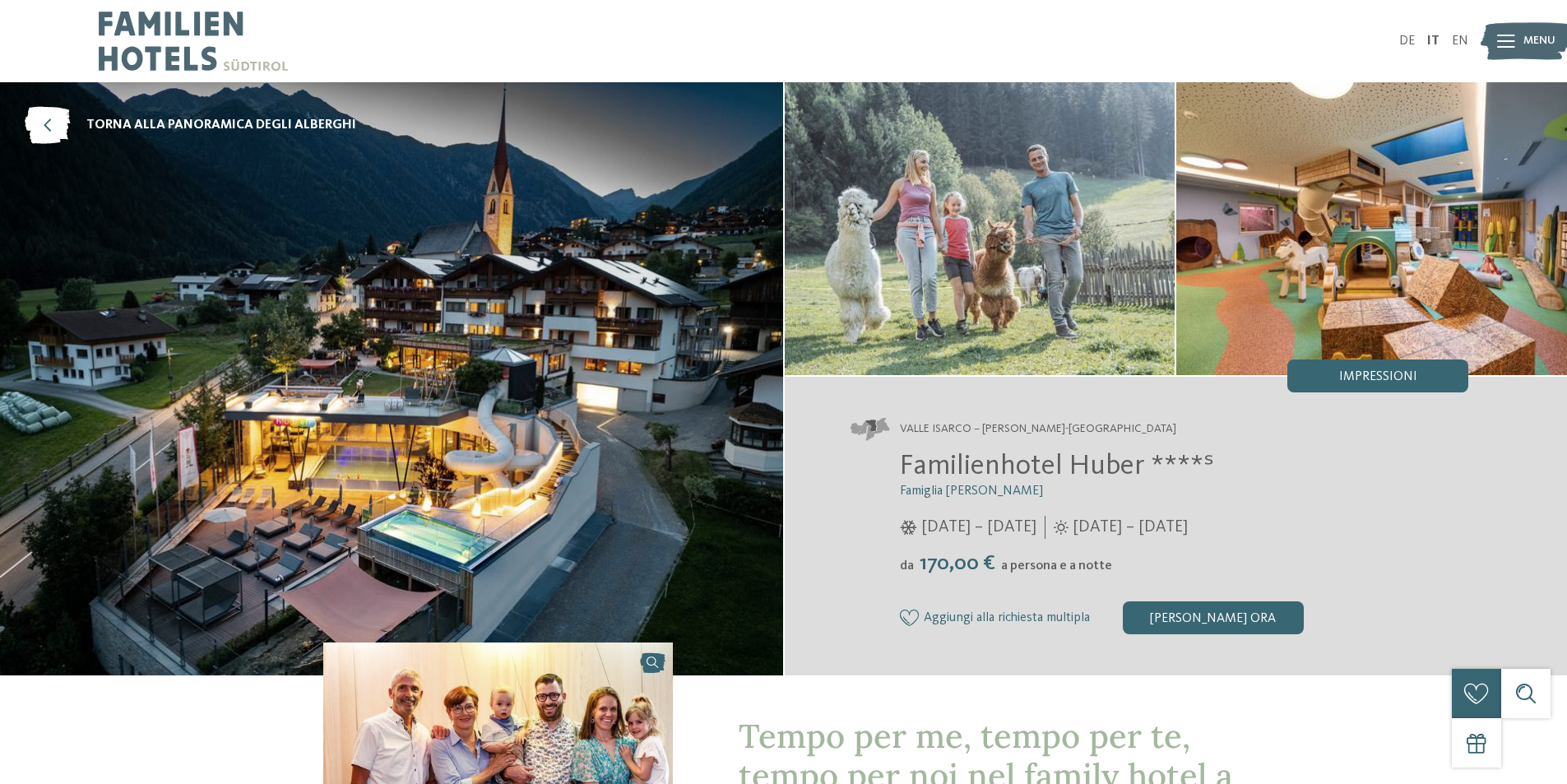
click at [1522, 47] on img at bounding box center [1526, 41] width 90 height 45
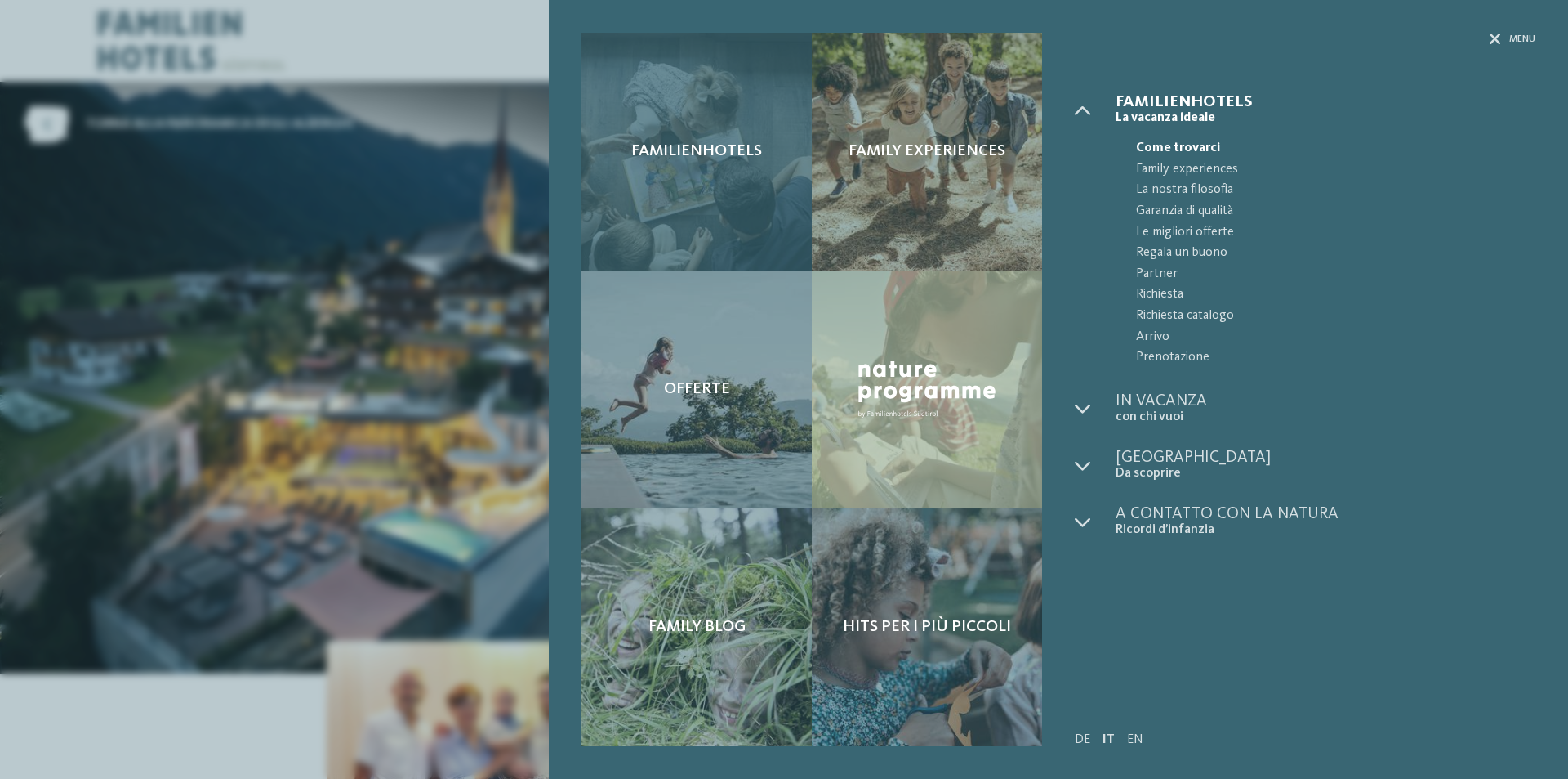
click at [707, 169] on div "Familienhotels" at bounding box center [696, 151] width 230 height 238
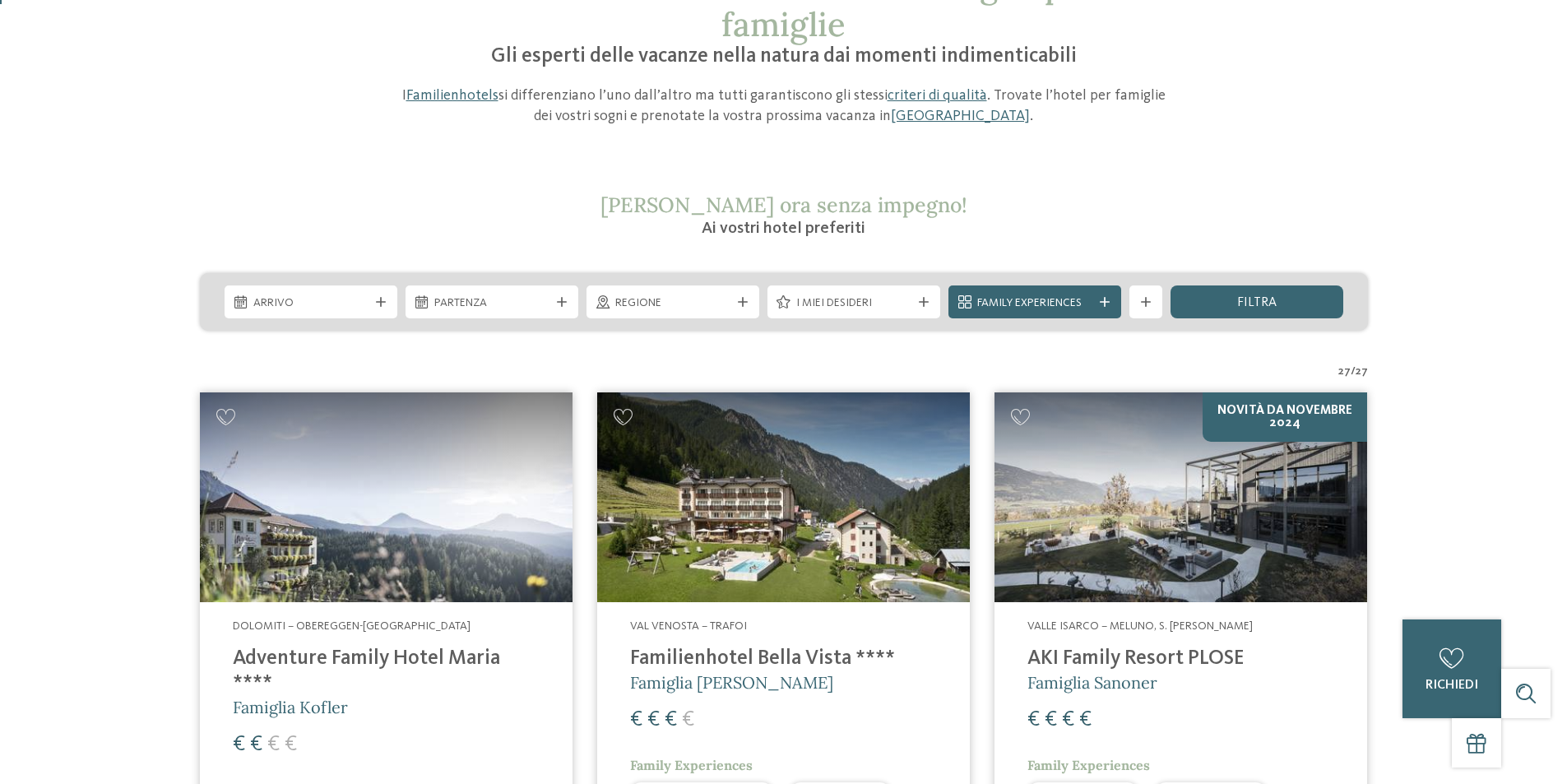
scroll to position [164, 0]
